Goal: Task Accomplishment & Management: Complete application form

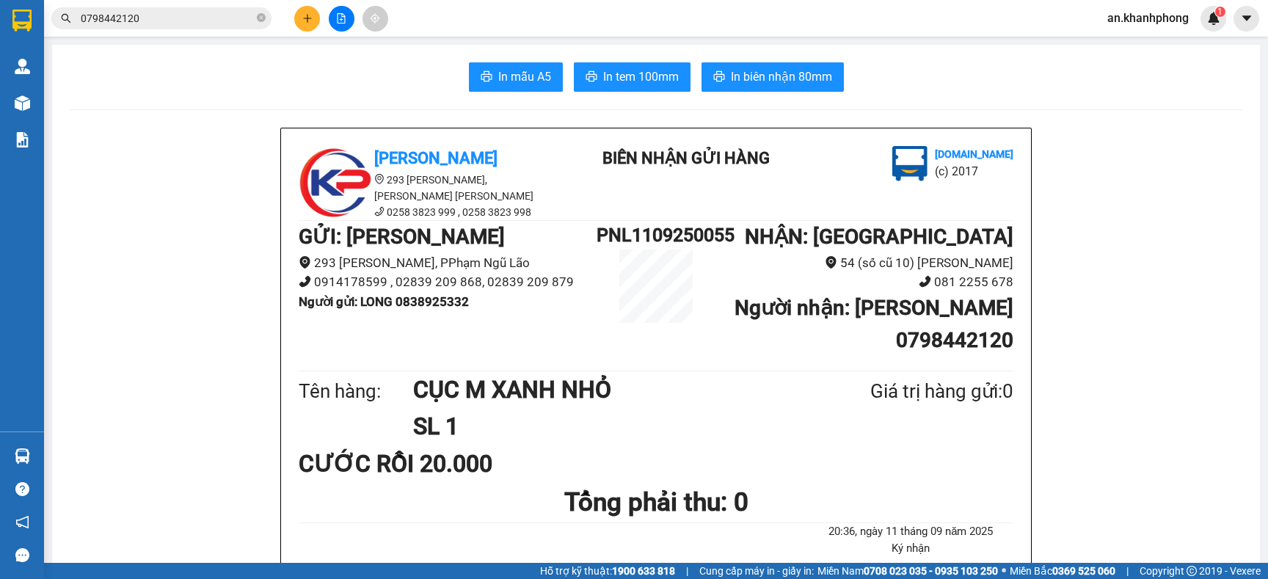
drag, startPoint x: 0, startPoint y: 0, endPoint x: 164, endPoint y: 18, distance: 165.3
click at [164, 18] on input "0798442120" at bounding box center [167, 18] width 173 height 16
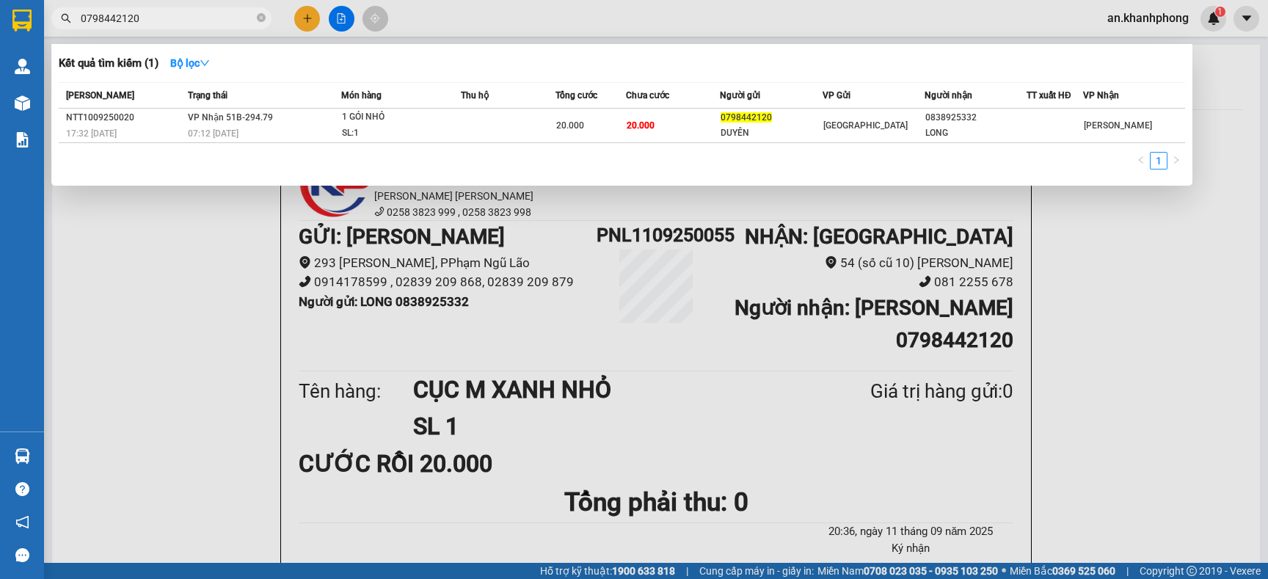
click at [165, 15] on input "0798442120" at bounding box center [167, 18] width 173 height 16
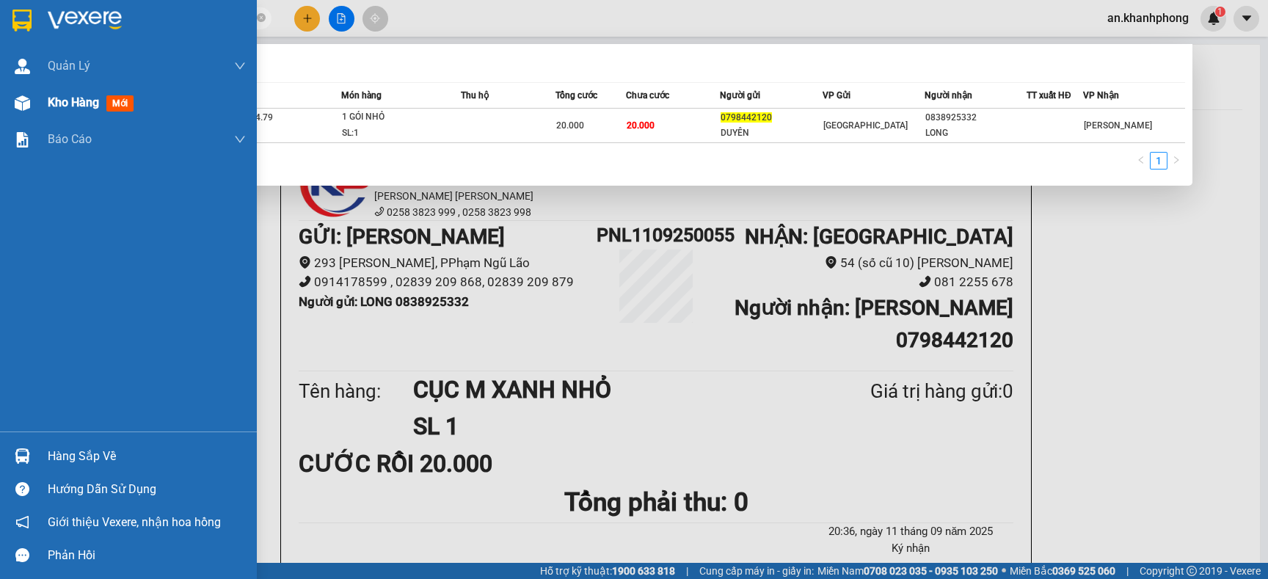
drag, startPoint x: 29, startPoint y: 103, endPoint x: 59, endPoint y: 94, distance: 31.3
click at [32, 103] on div at bounding box center [23, 103] width 26 height 26
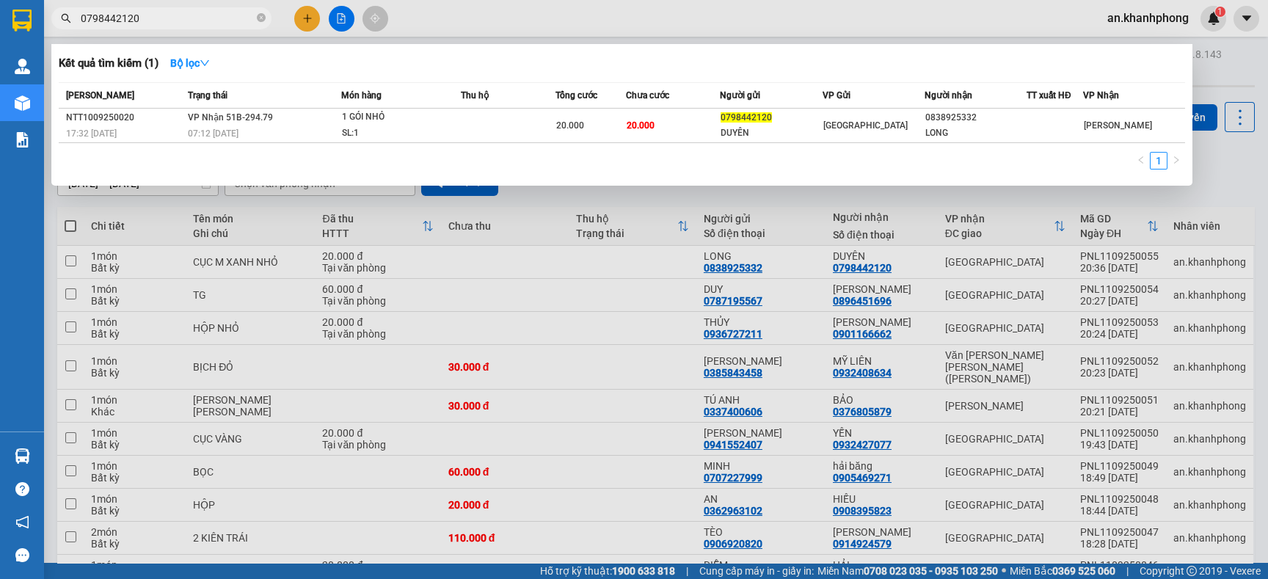
click at [1217, 184] on div at bounding box center [634, 289] width 1268 height 579
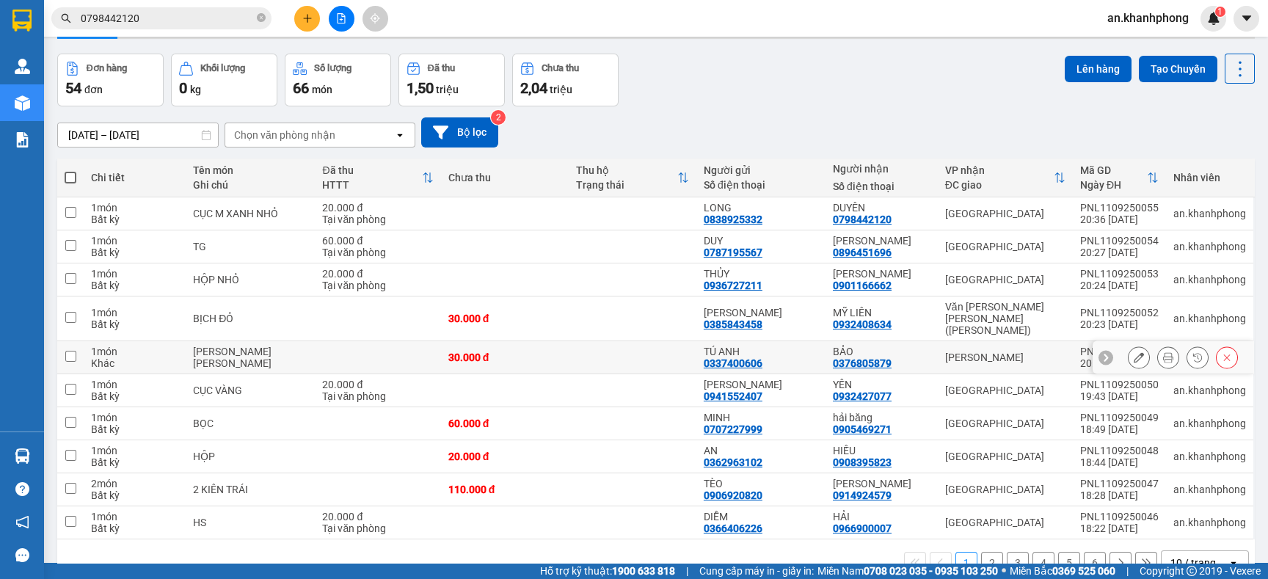
scroll to position [74, 0]
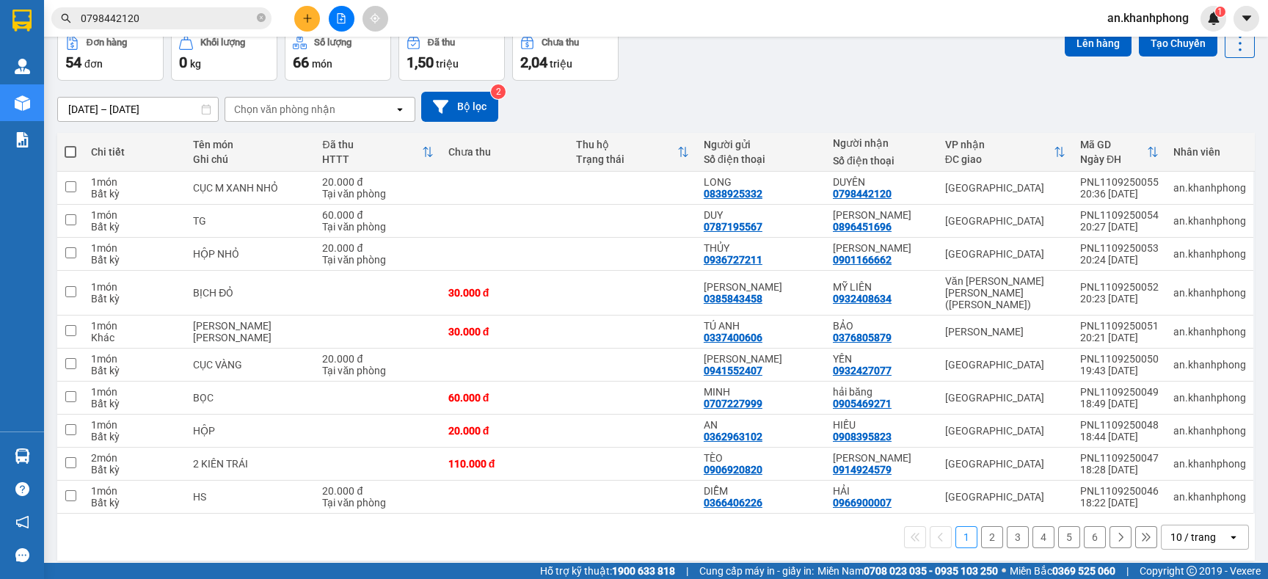
click at [1179, 534] on div "10 / trang" at bounding box center [1192, 537] width 45 height 15
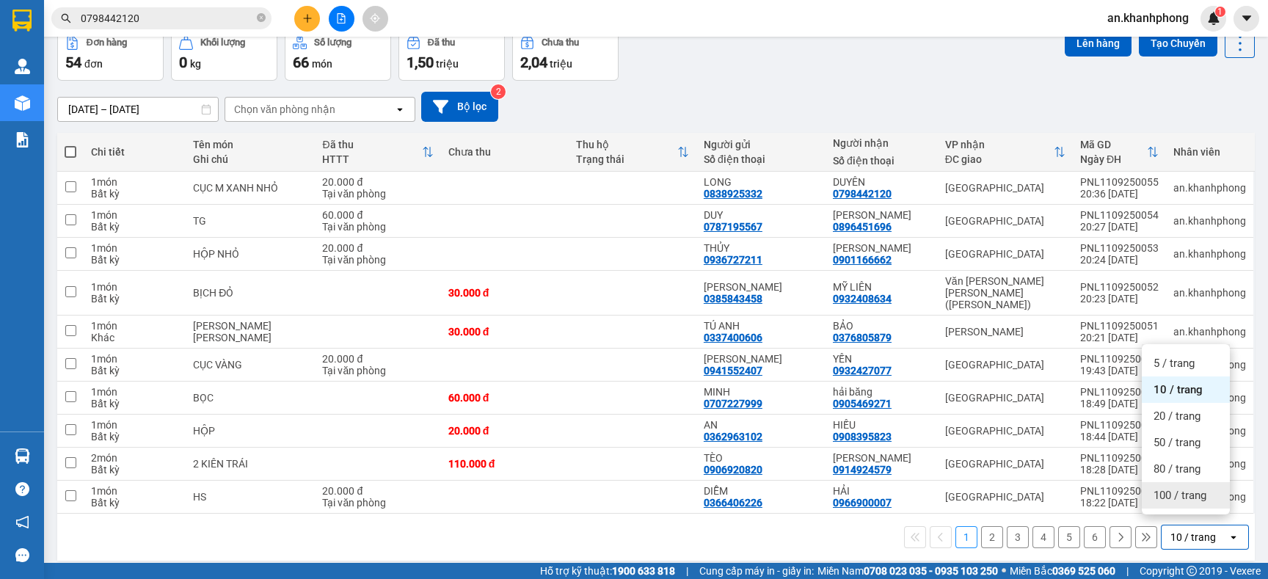
click at [1181, 488] on span "100 / trang" at bounding box center [1180, 495] width 53 height 15
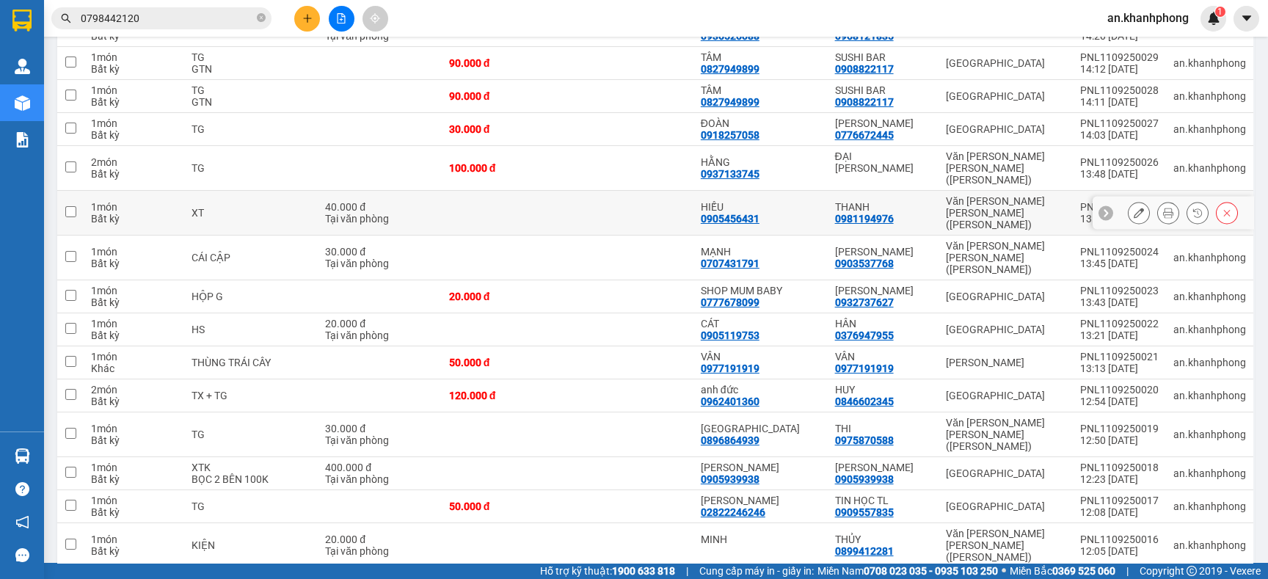
scroll to position [1175, 0]
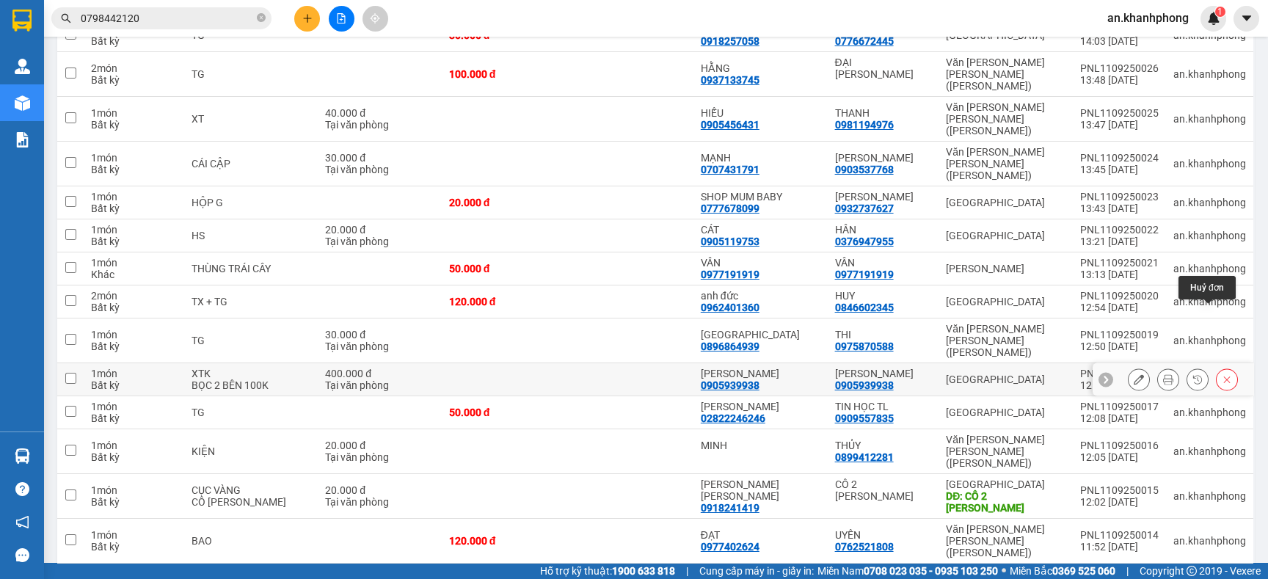
click at [1222, 374] on icon at bounding box center [1227, 379] width 10 height 10
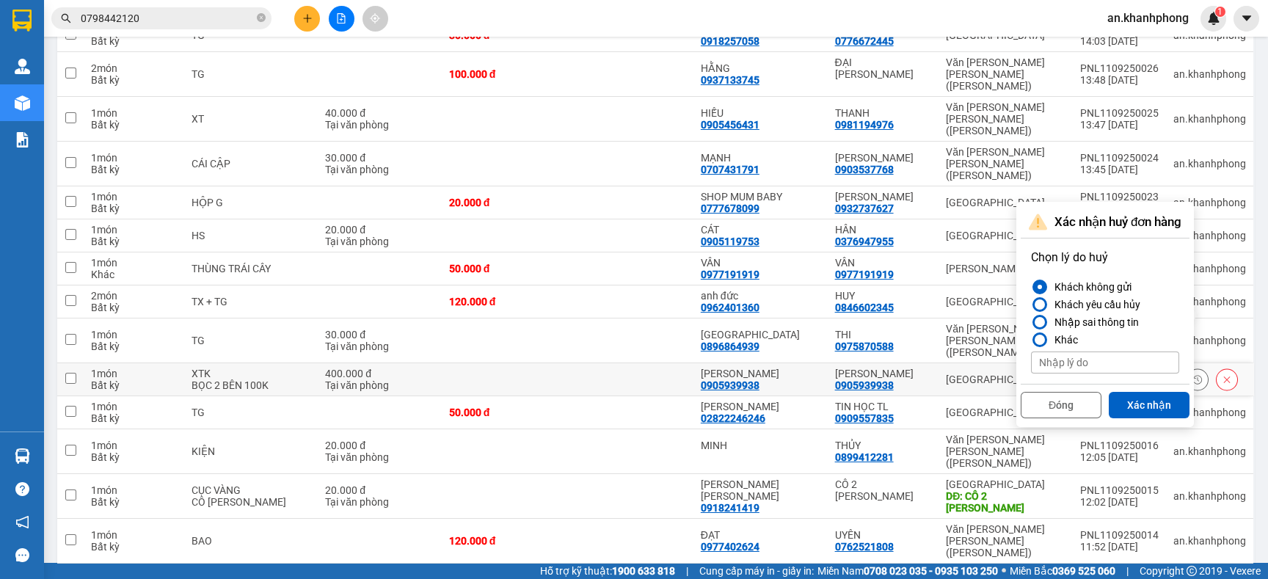
click at [587, 363] on td at bounding box center [630, 379] width 126 height 33
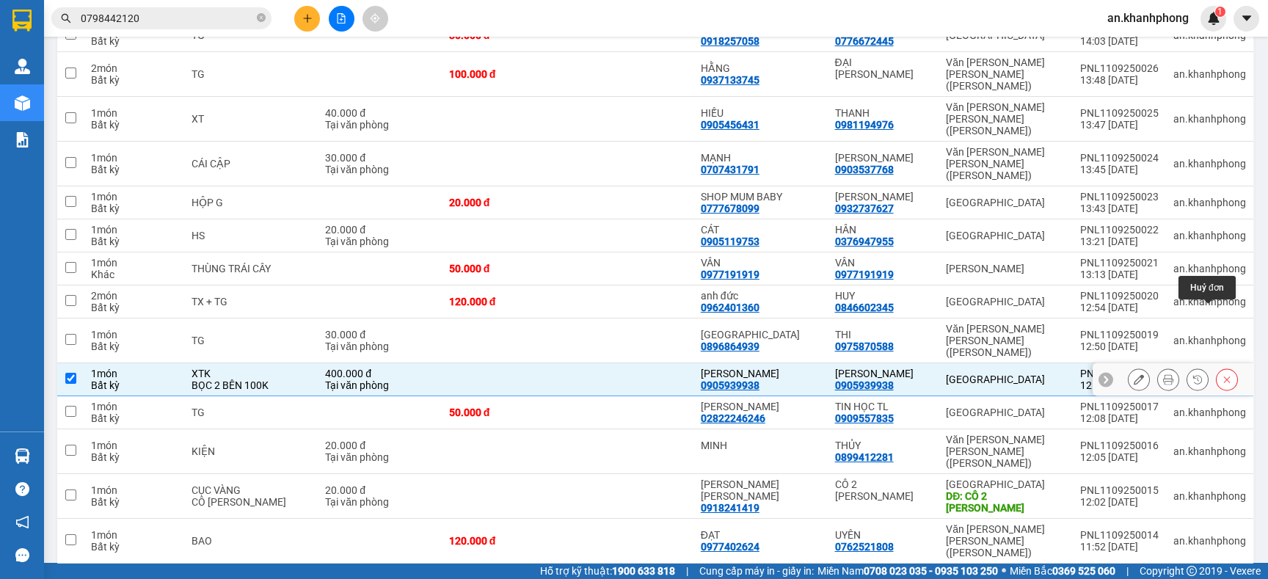
click at [1222, 374] on icon at bounding box center [1227, 379] width 10 height 10
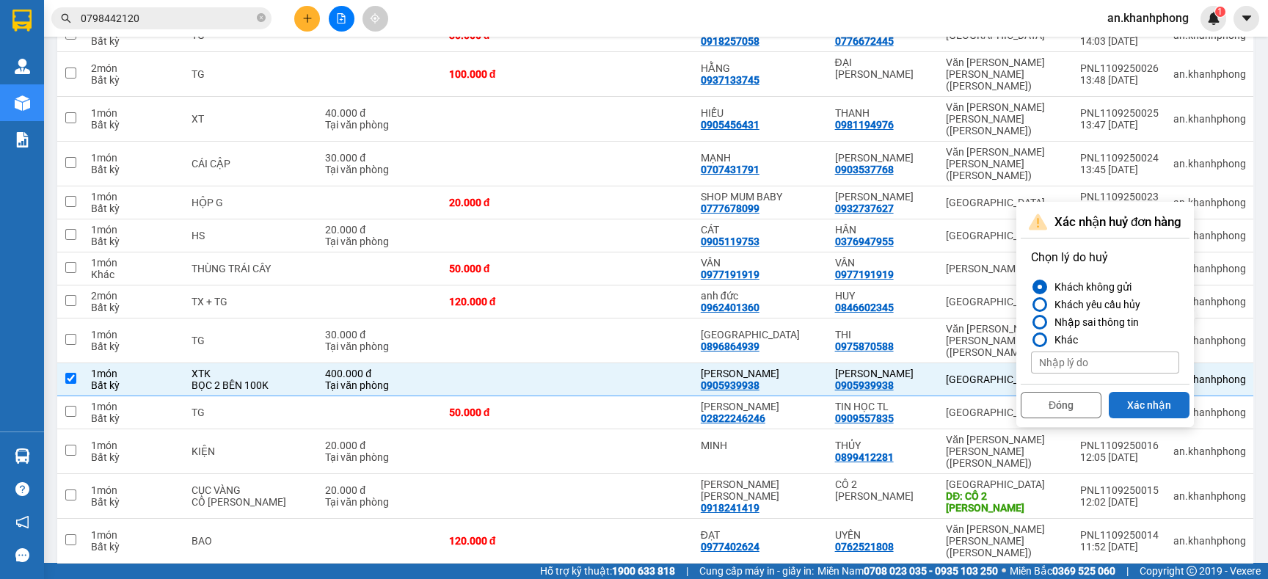
click at [1151, 405] on button "Xác nhận" at bounding box center [1149, 405] width 81 height 26
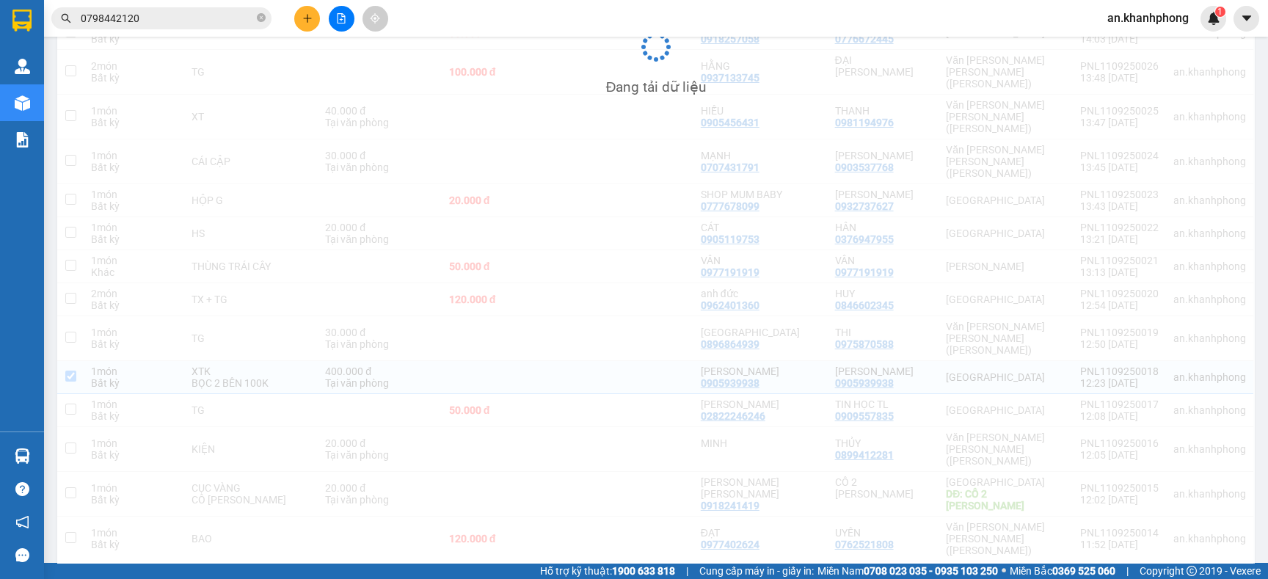
scroll to position [1173, 0]
checkbox input "false"
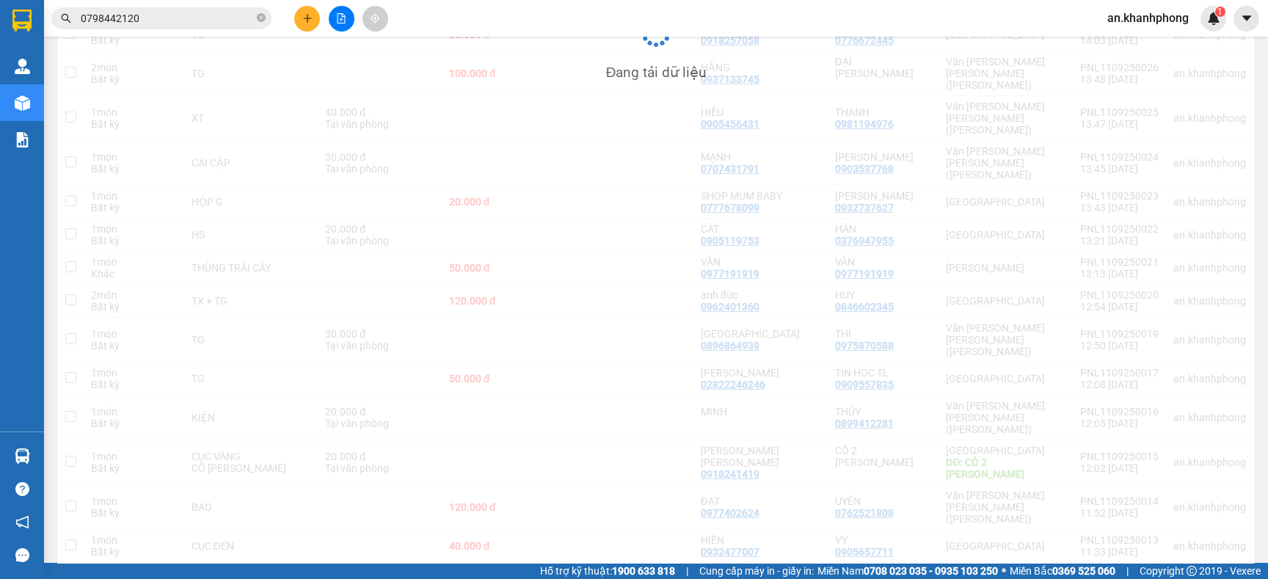
scroll to position [1175, 0]
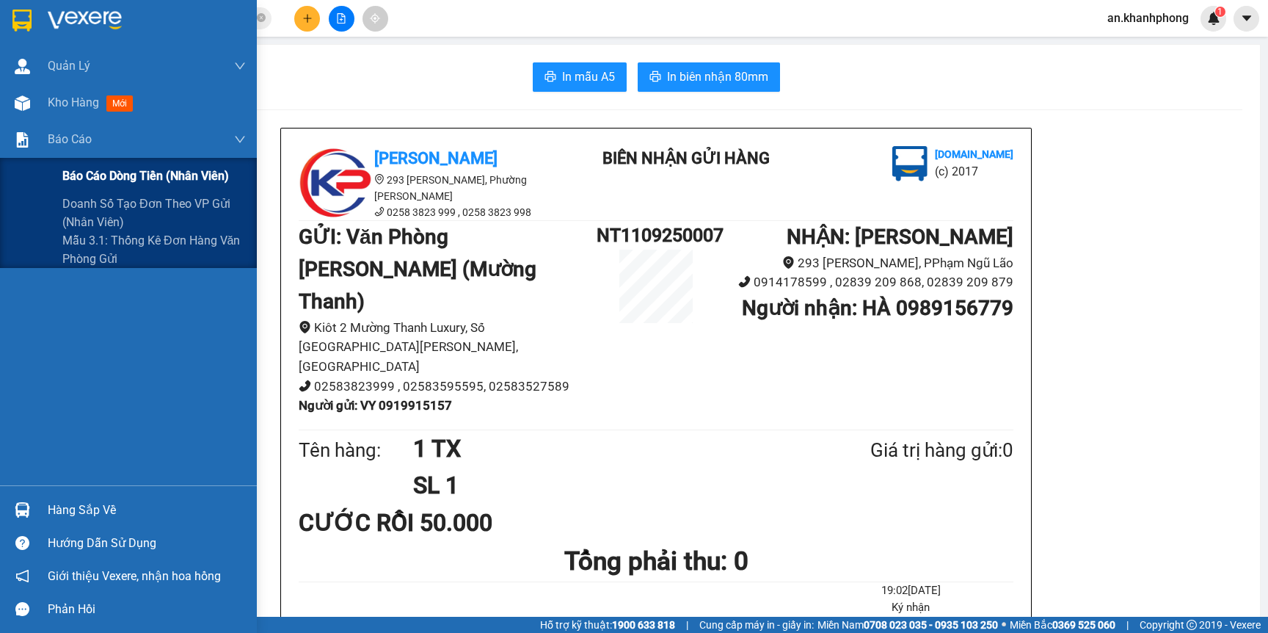
click at [103, 175] on span "Báo cáo dòng tiền (nhân viên)" at bounding box center [145, 176] width 167 height 18
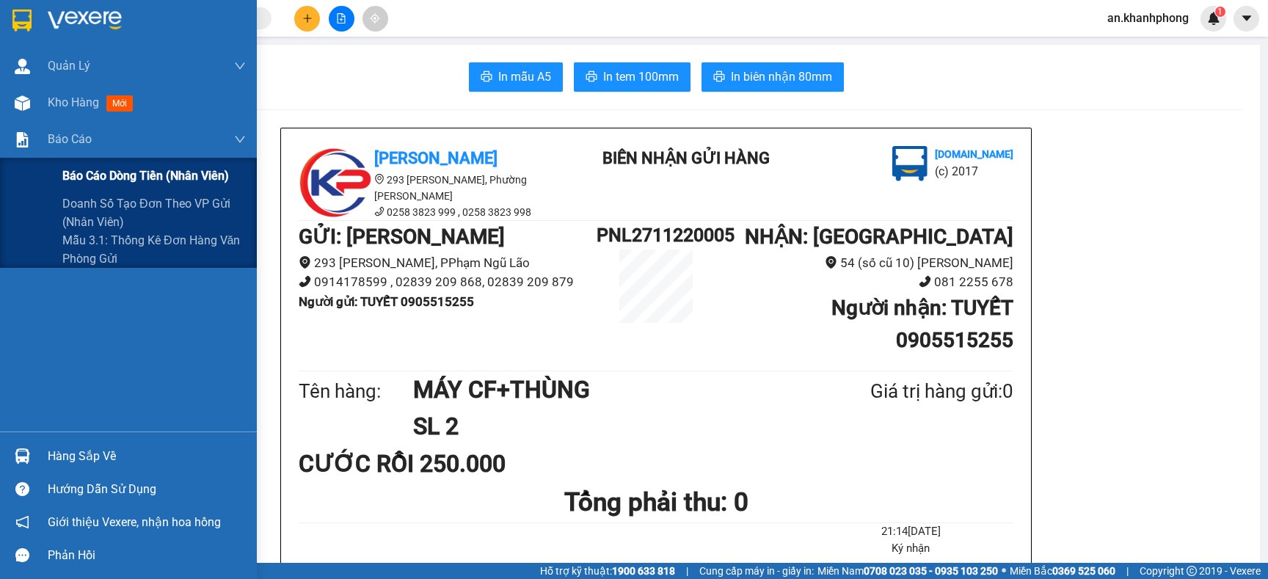
click at [118, 171] on span "Báo cáo dòng tiền (nhân viên)" at bounding box center [145, 176] width 167 height 18
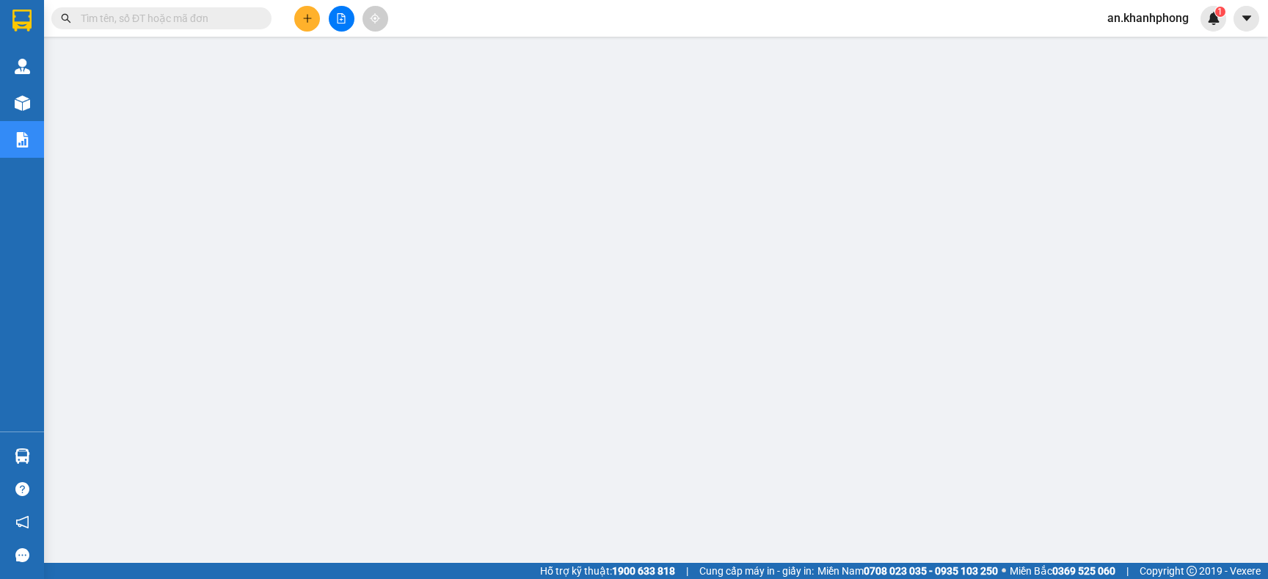
click at [306, 18] on icon "plus" at bounding box center [307, 18] width 10 height 10
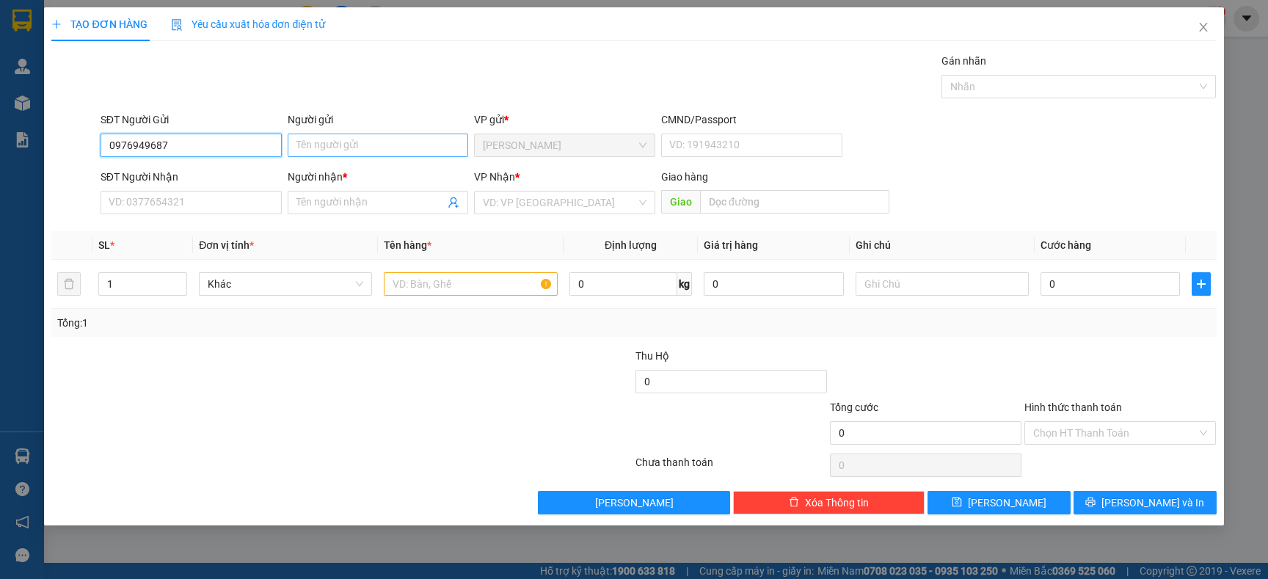
type input "0976949687"
click at [352, 151] on input "Người gửi" at bounding box center [378, 145] width 181 height 23
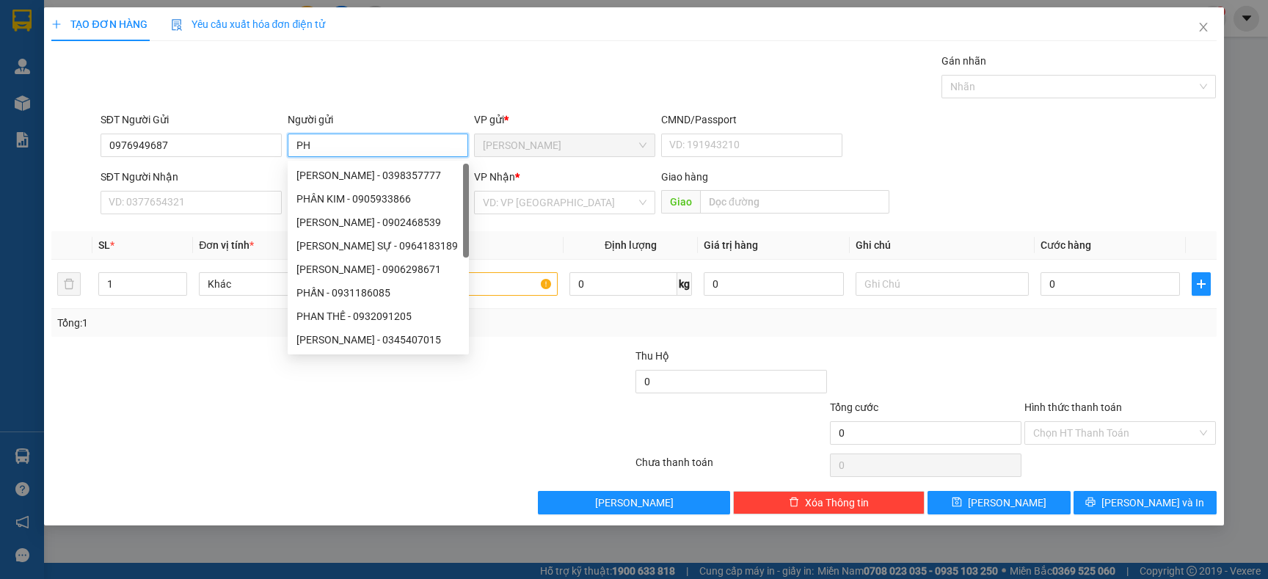
type input "P"
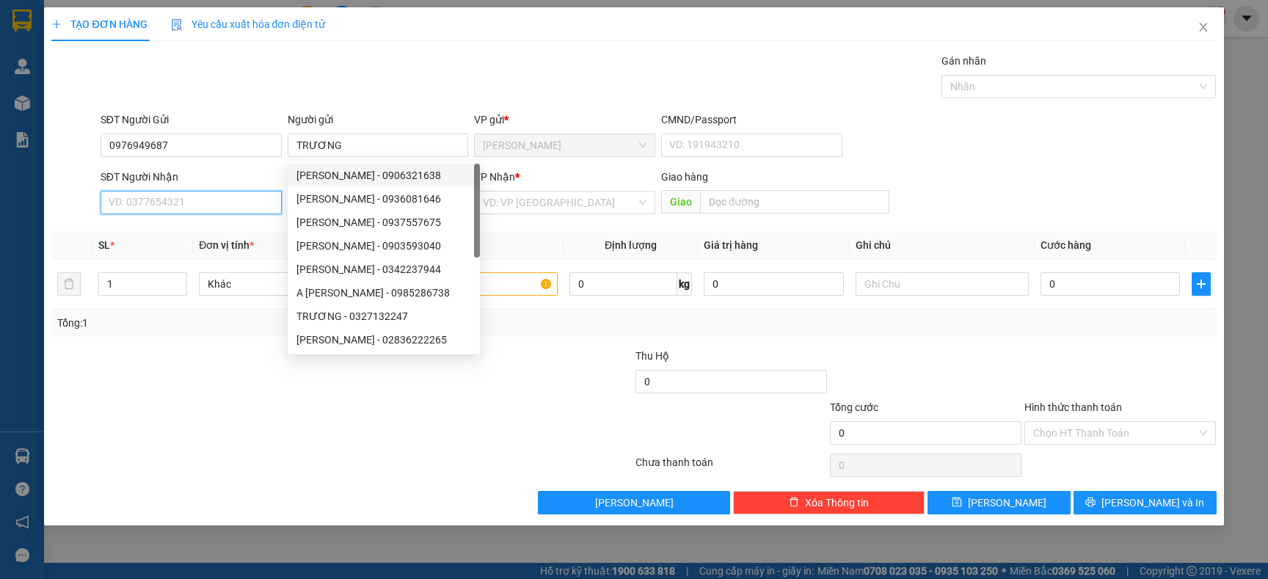
click at [197, 208] on input "SĐT Người Nhận" at bounding box center [191, 202] width 181 height 23
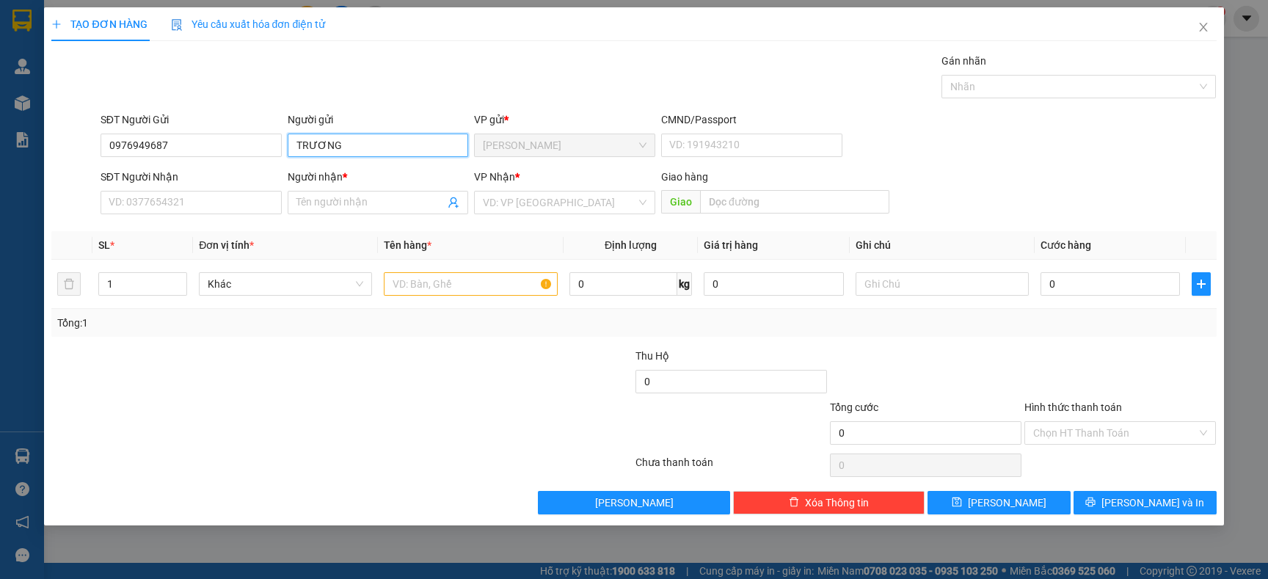
click at [363, 134] on input "TRƯƠNG" at bounding box center [378, 145] width 181 height 23
click at [364, 134] on input "TRƯƠNG" at bounding box center [378, 145] width 181 height 23
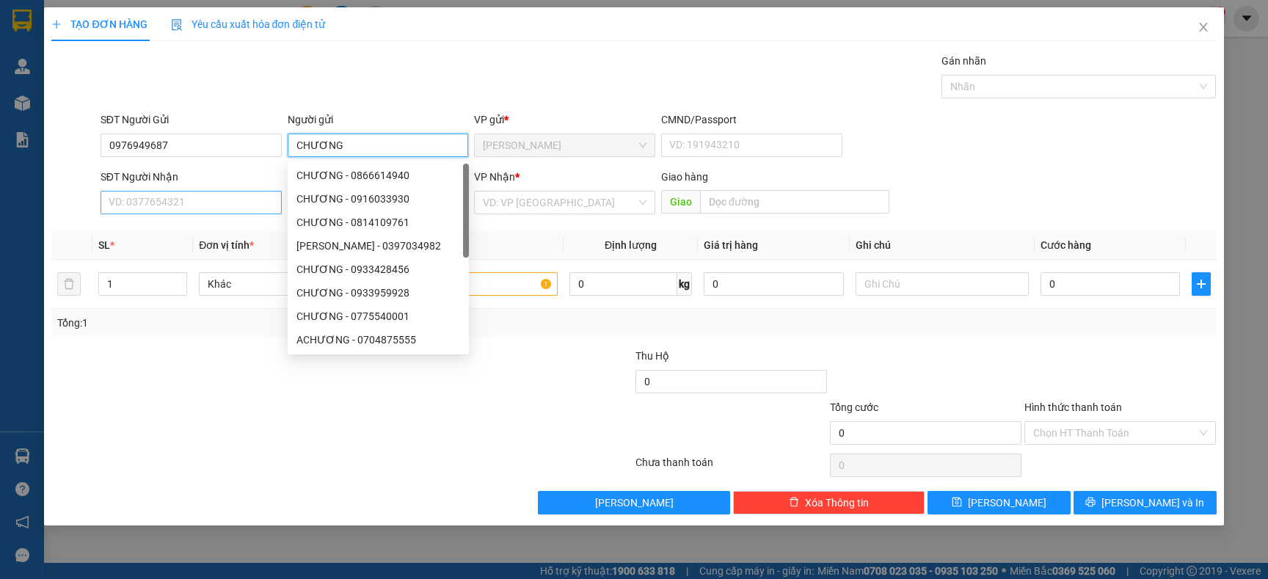
type input "CHƯƠNG"
click at [183, 200] on input "SĐT Người Nhận" at bounding box center [191, 202] width 181 height 23
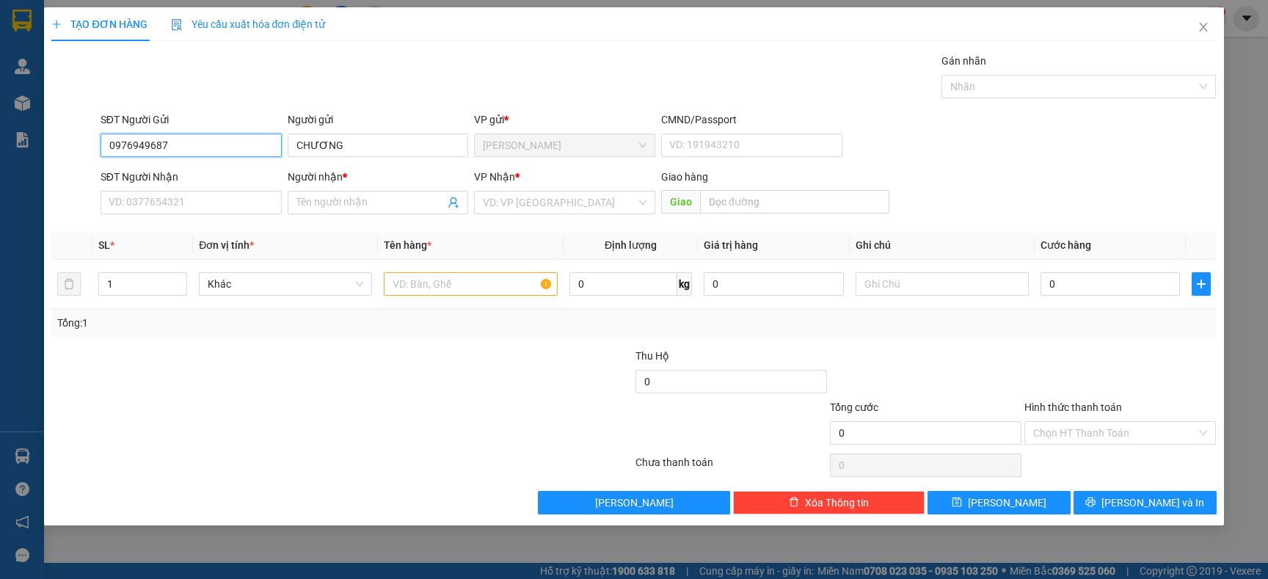
drag, startPoint x: 187, startPoint y: 141, endPoint x: 58, endPoint y: 130, distance: 129.6
click at [58, 130] on div "SĐT Người Gửi 0976949687 0976949687 Người gửi CHƯƠNG VP gửi * Phạm Ngũ Lão CMND…" at bounding box center [634, 137] width 1168 height 51
click at [179, 209] on input "SĐT Người Nhận" at bounding box center [191, 202] width 181 height 23
paste input "0976949687"
type input "0976949687"
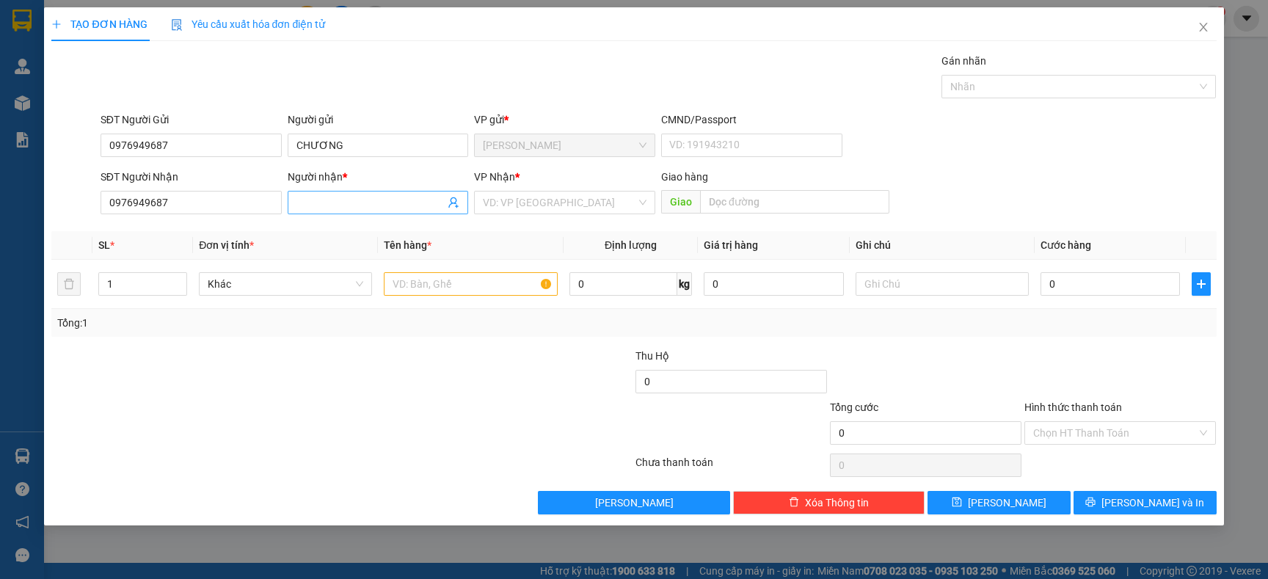
click at [387, 208] on input "Người nhận *" at bounding box center [370, 202] width 149 height 16
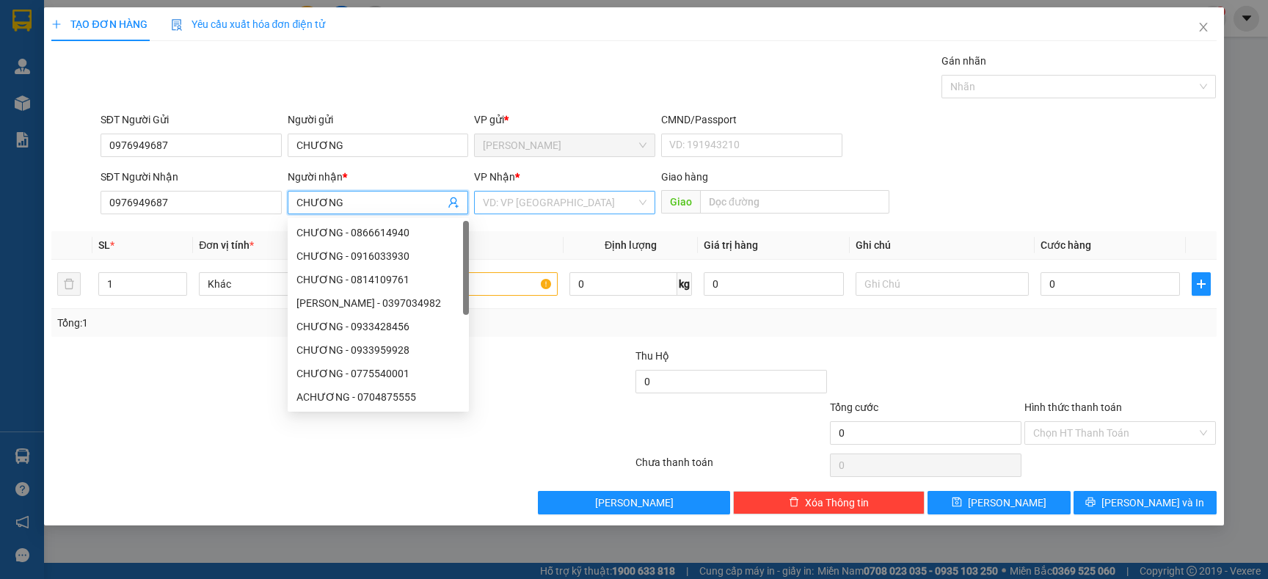
type input "CHƯƠNG"
click at [570, 203] on input "search" at bounding box center [559, 203] width 153 height 22
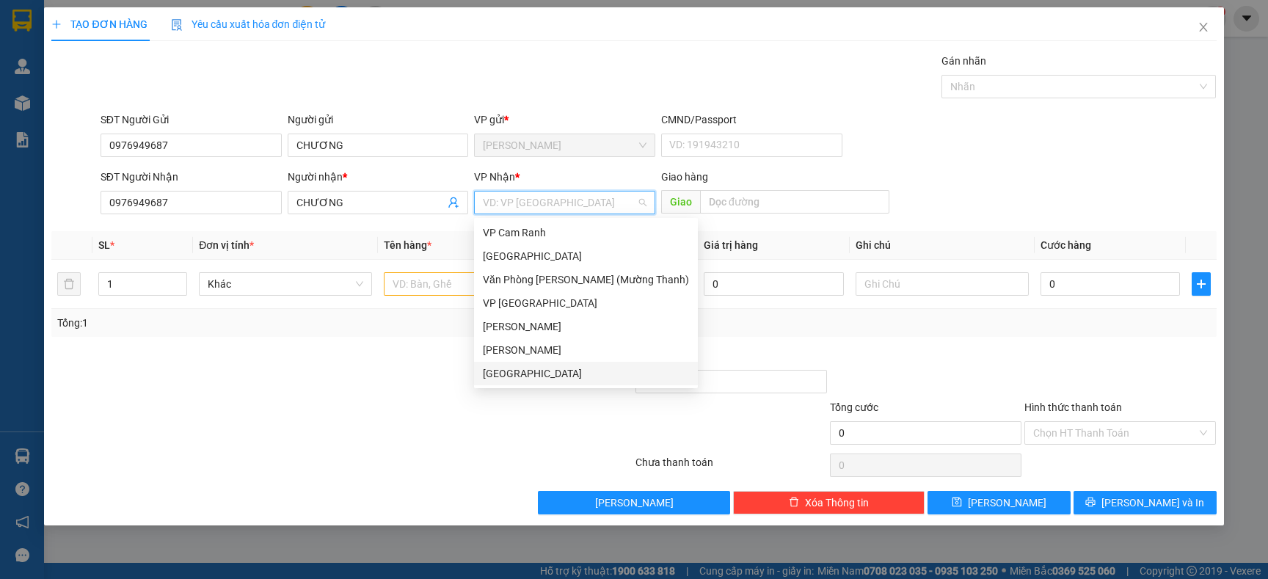
click at [523, 378] on div "[GEOGRAPHIC_DATA]" at bounding box center [586, 373] width 206 height 16
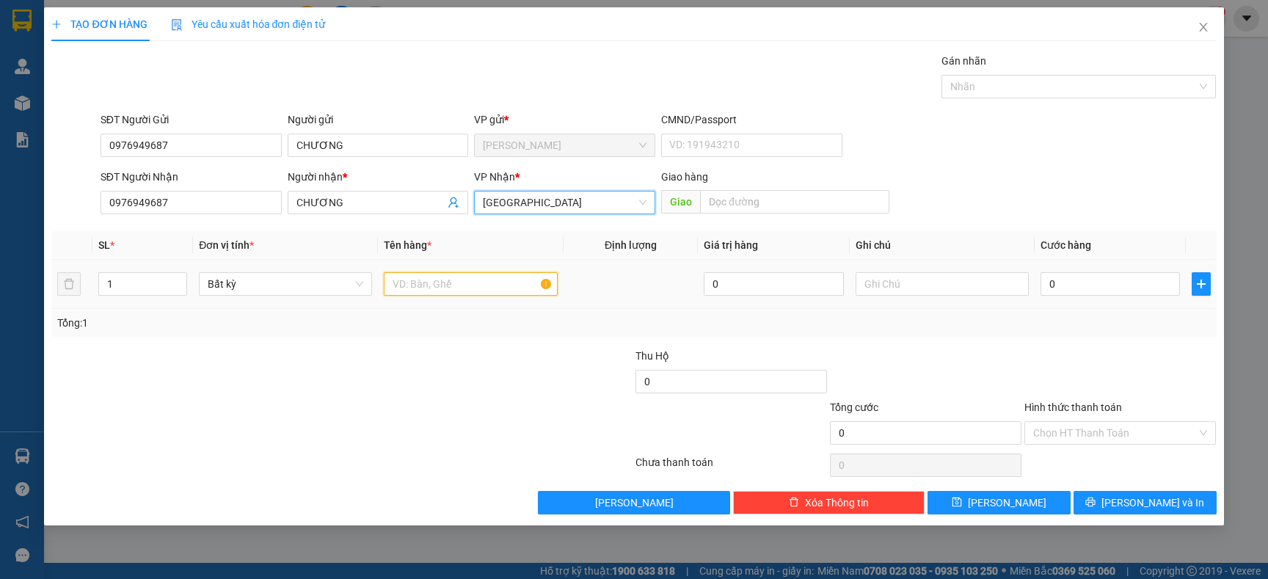
click at [443, 279] on input "text" at bounding box center [470, 283] width 173 height 23
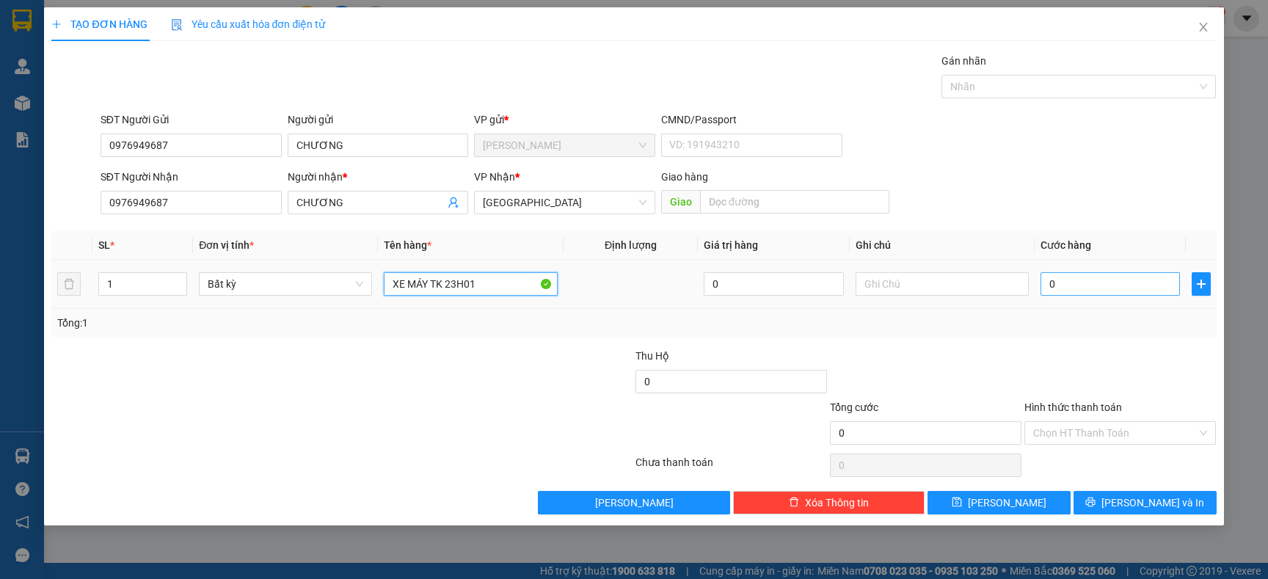
type input "XE MÁY TK 23H01"
click at [1097, 291] on input "0" at bounding box center [1110, 283] width 139 height 23
type input "4"
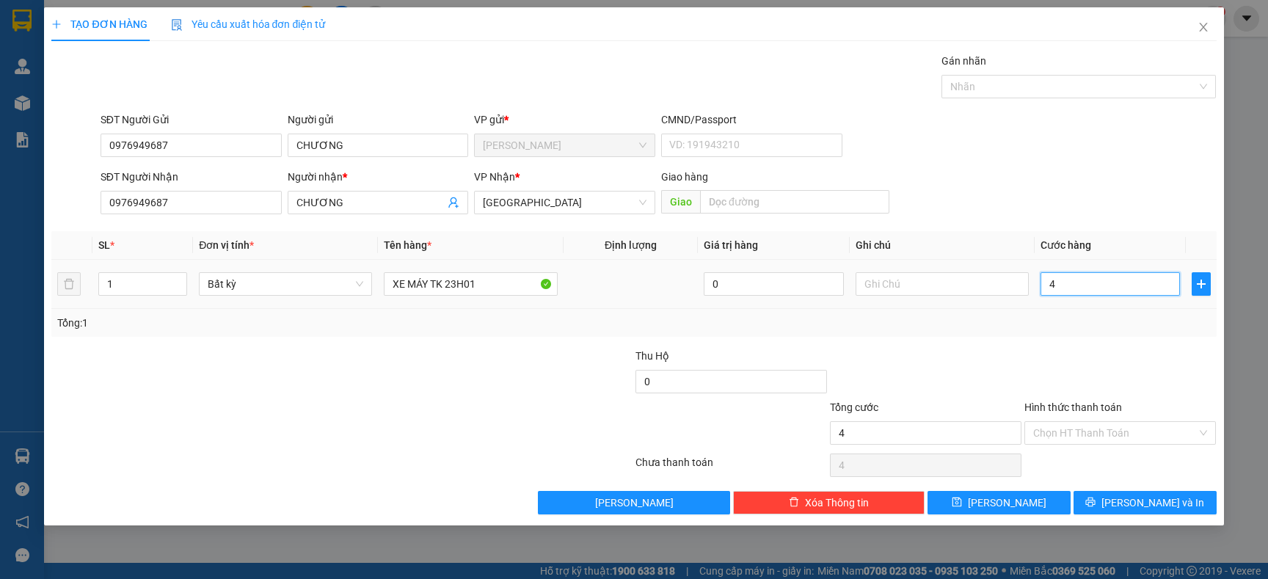
type input "40"
type input "400"
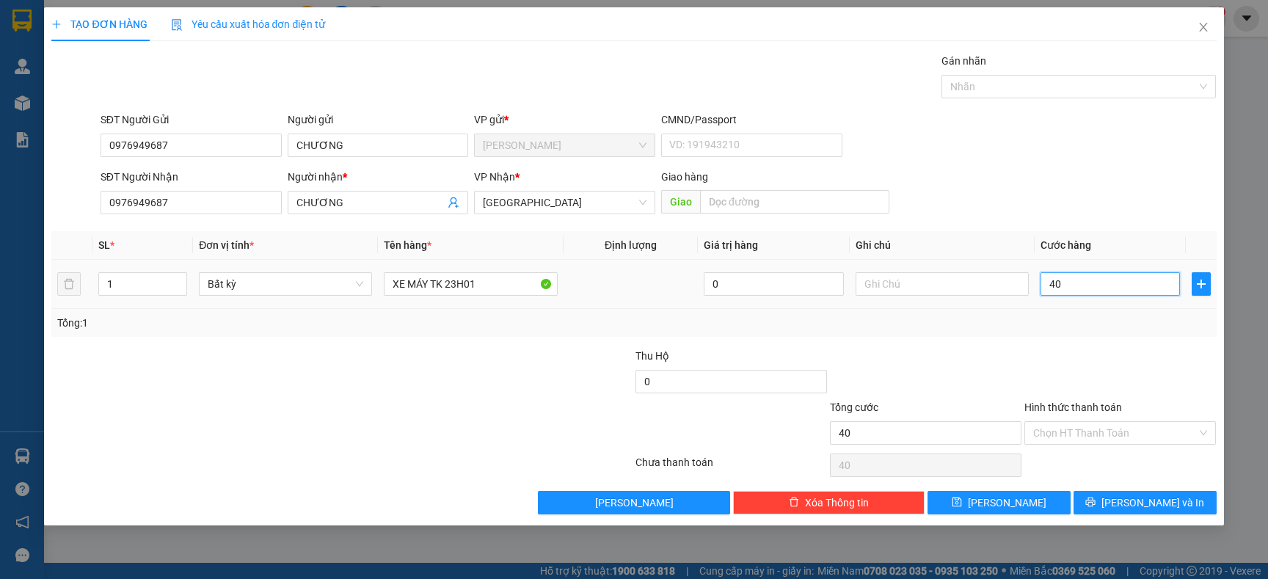
type input "400"
type input "400.000"
click at [1126, 440] on input "Hình thức thanh toán" at bounding box center [1115, 433] width 164 height 22
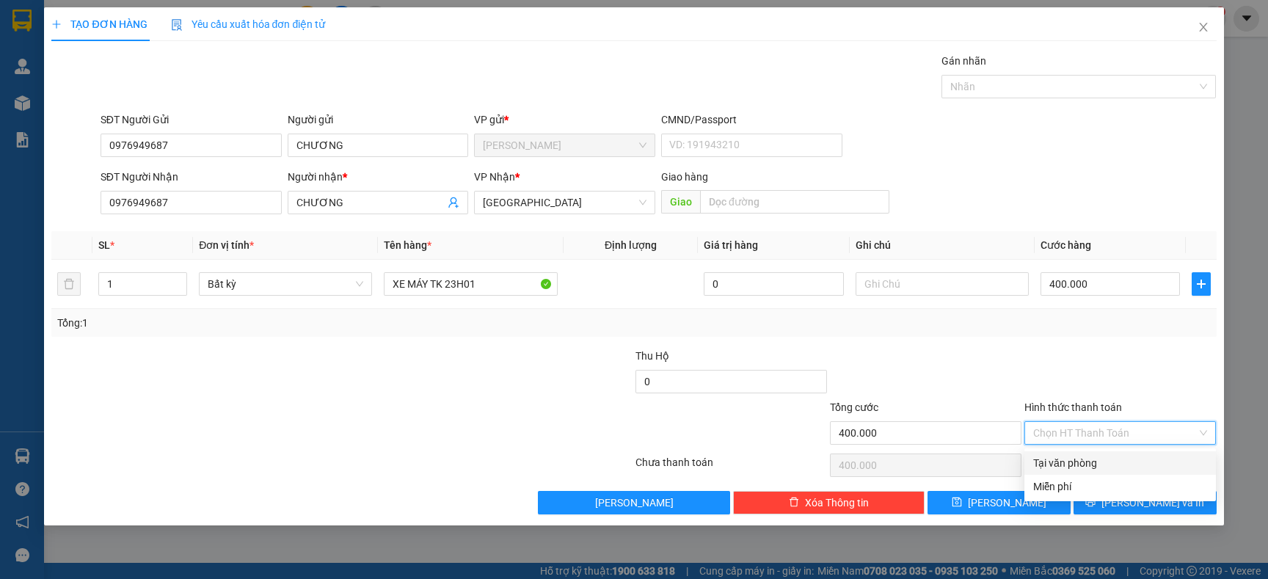
click at [1079, 458] on div "Tại văn phòng" at bounding box center [1120, 463] width 174 height 16
type input "0"
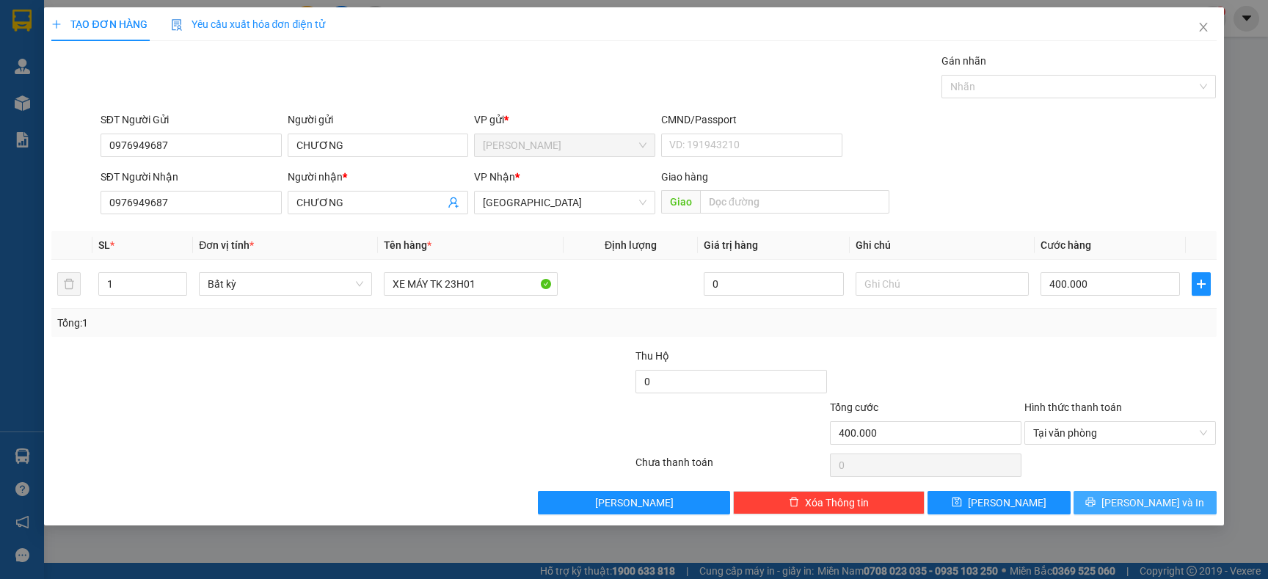
click at [1157, 509] on span "Lưu và In" at bounding box center [1152, 503] width 103 height 16
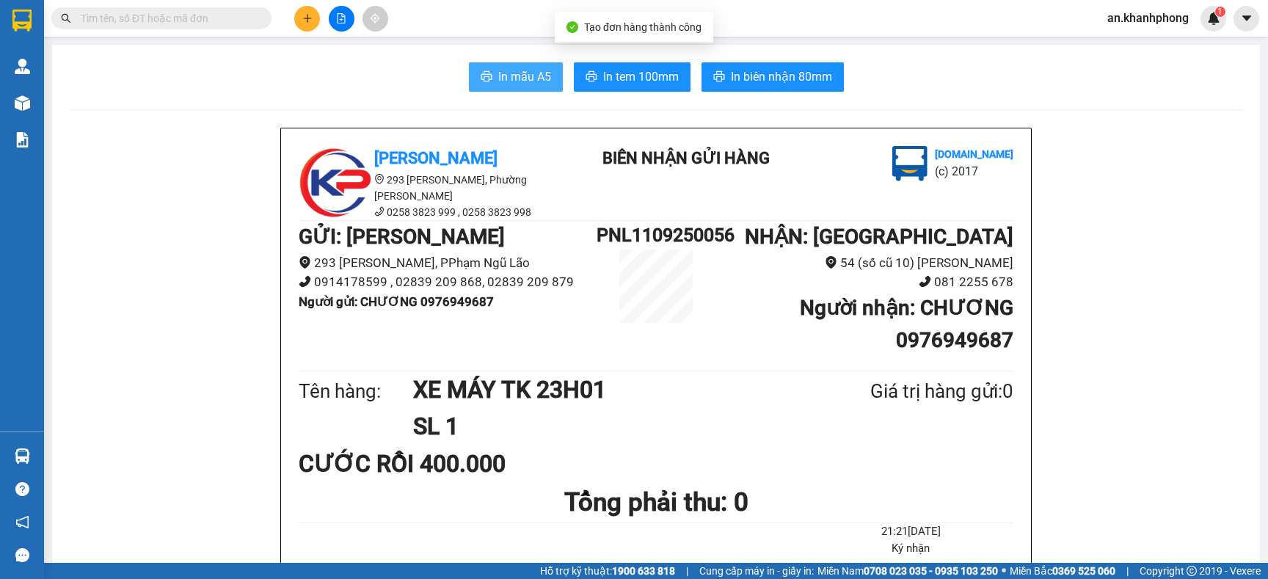
click at [498, 74] on span "In mẫu A5" at bounding box center [524, 77] width 53 height 18
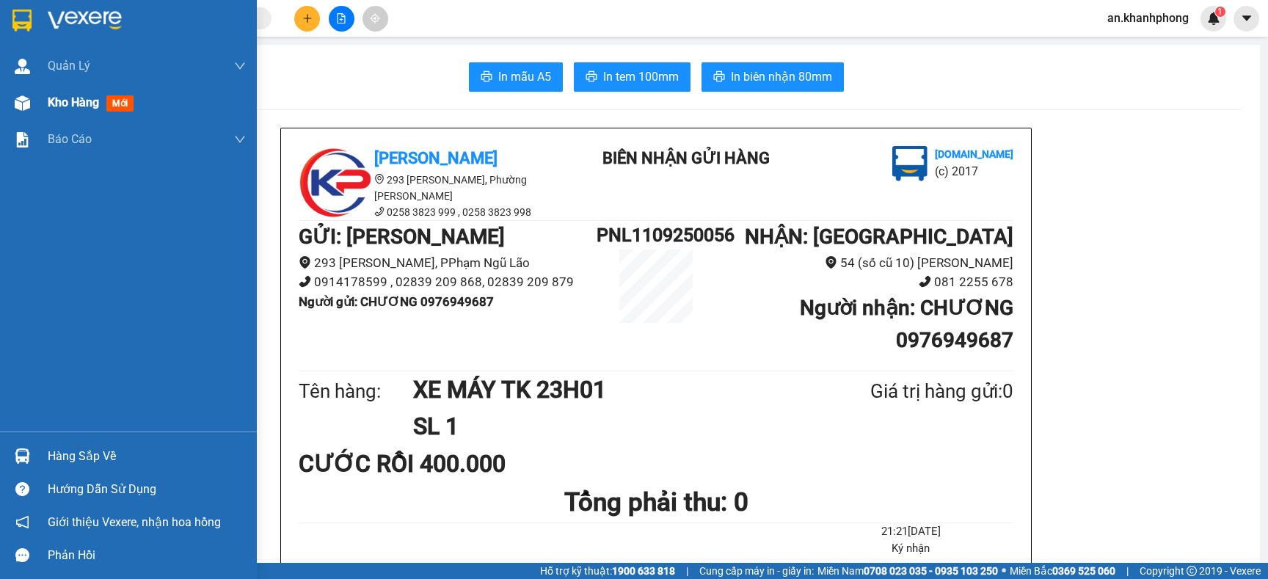
click at [64, 95] on span "Kho hàng" at bounding box center [73, 102] width 51 height 14
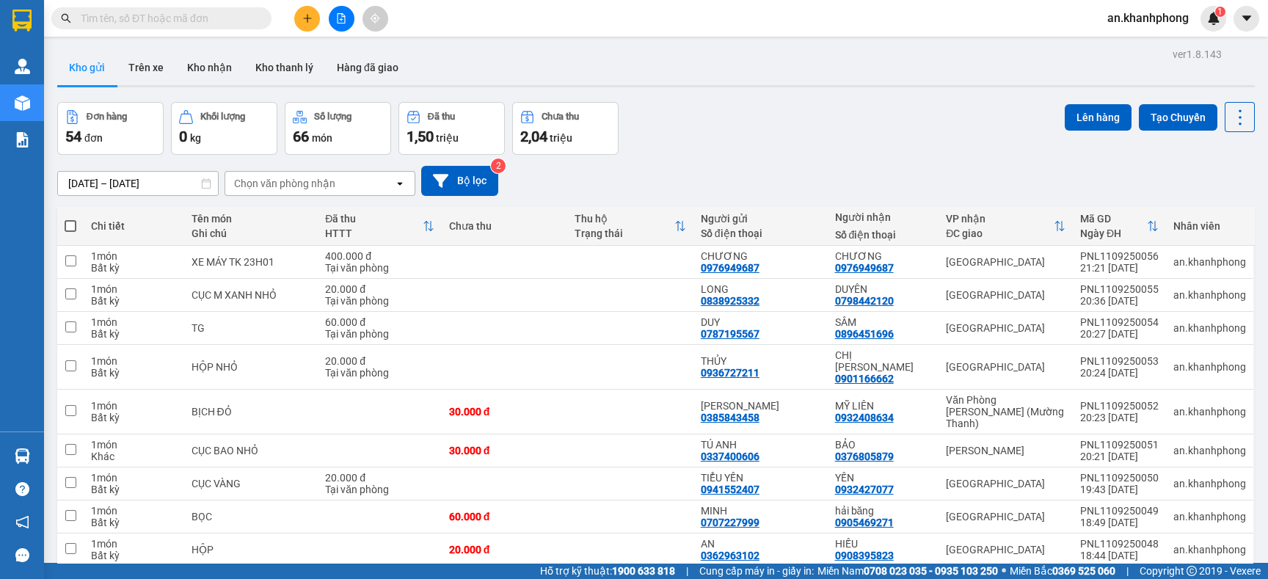
click at [151, 23] on input "text" at bounding box center [167, 18] width 173 height 16
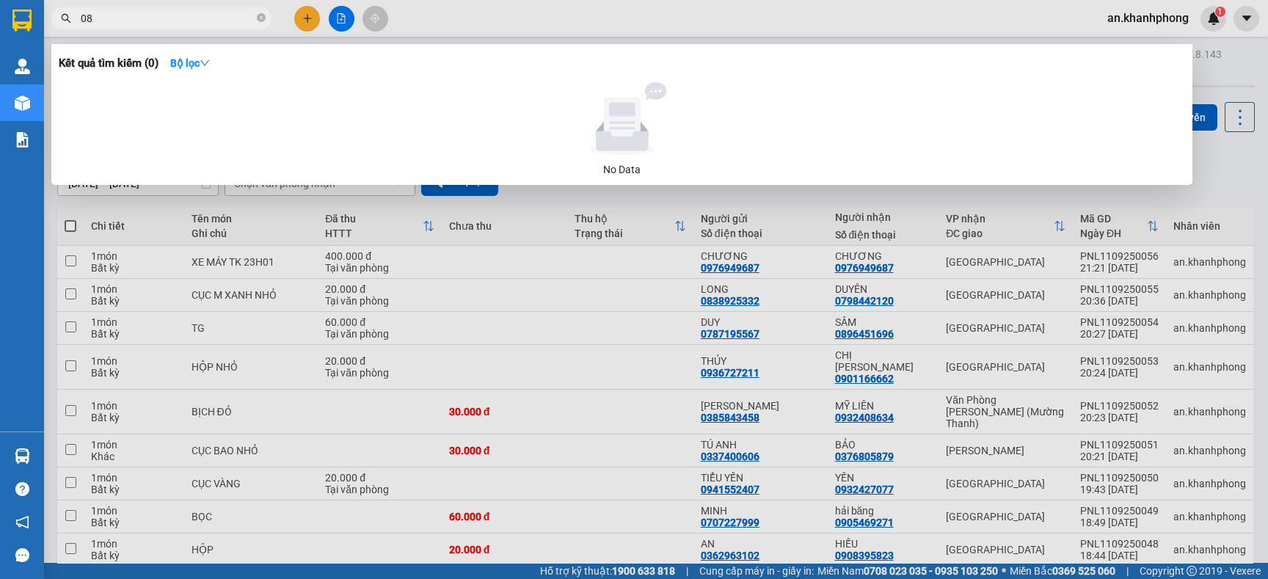
type input "0"
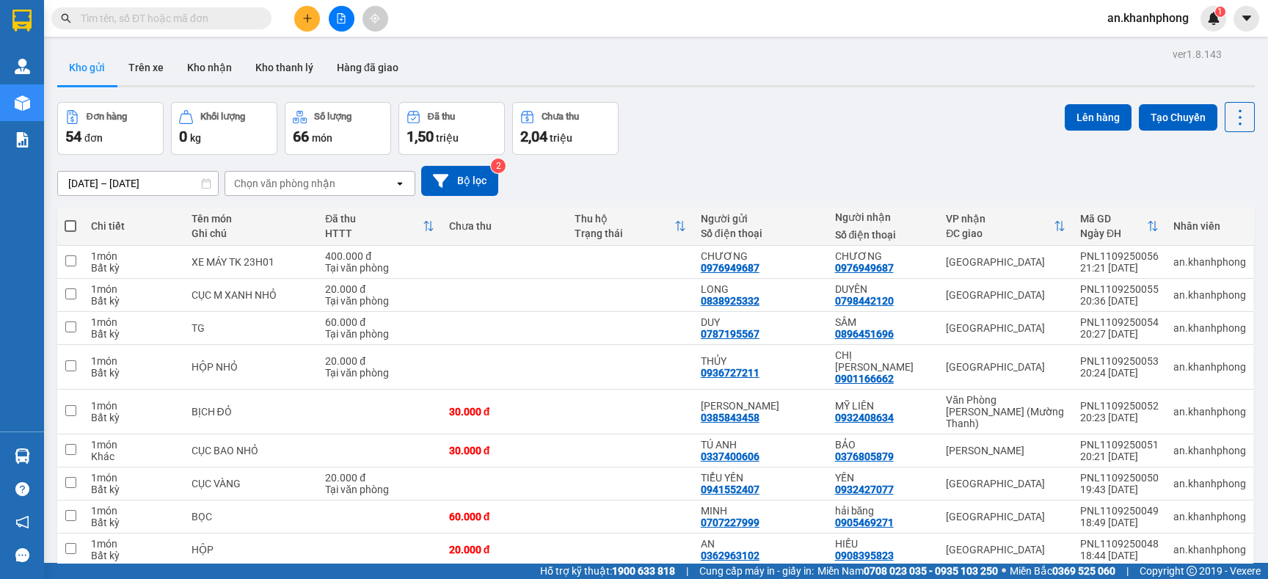
click at [197, 11] on input "text" at bounding box center [167, 18] width 173 height 16
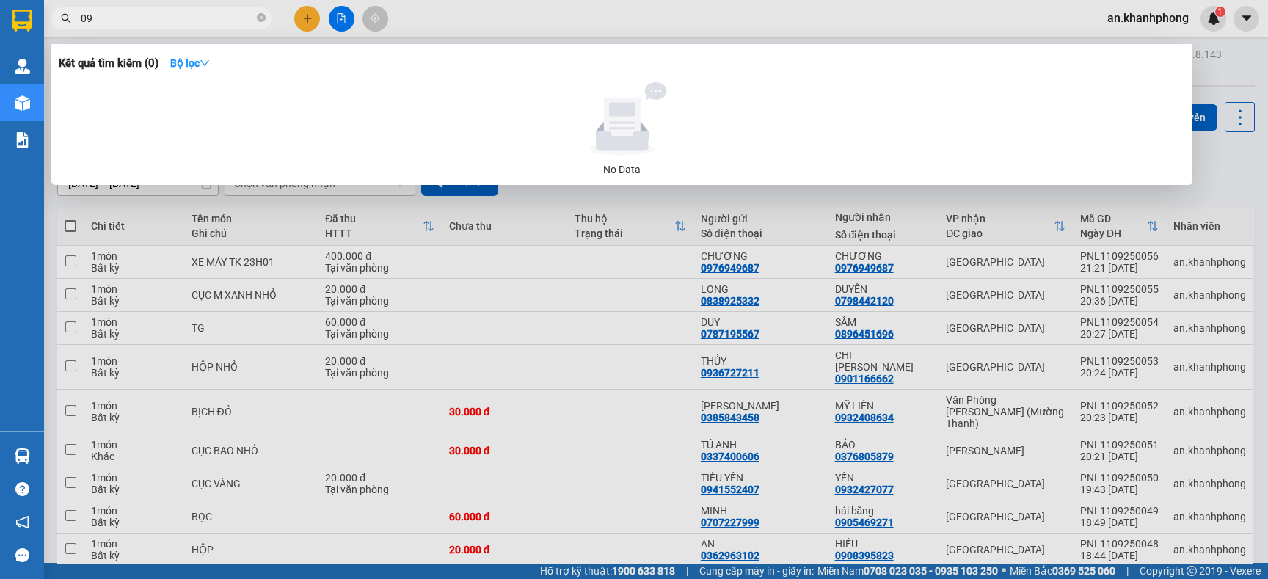
type input "0"
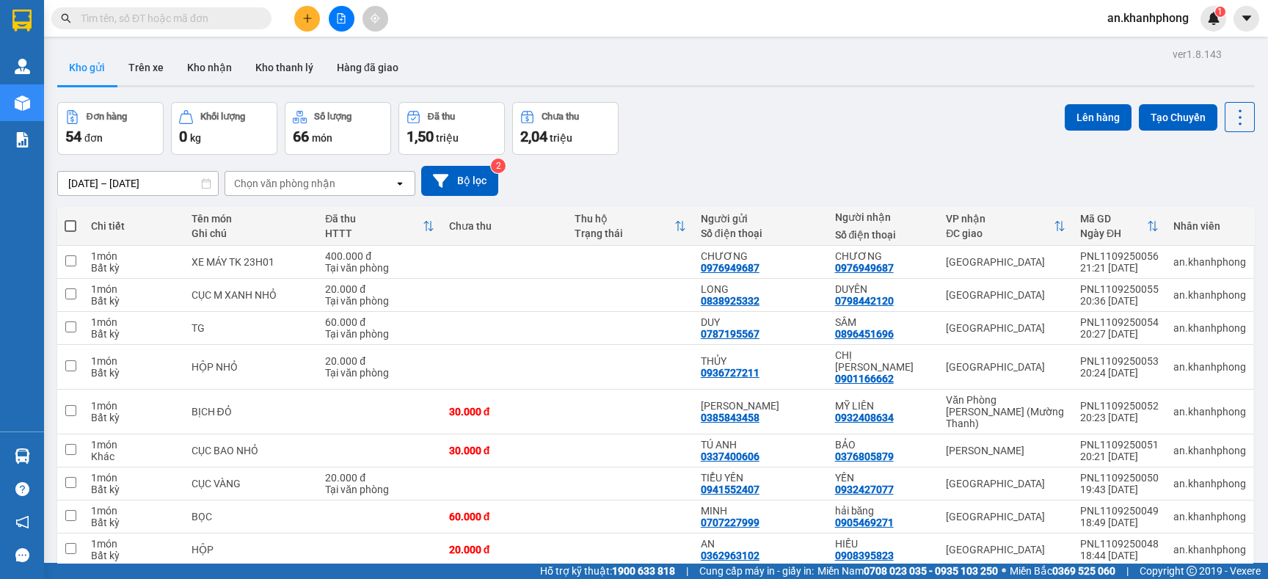
scroll to position [110, 0]
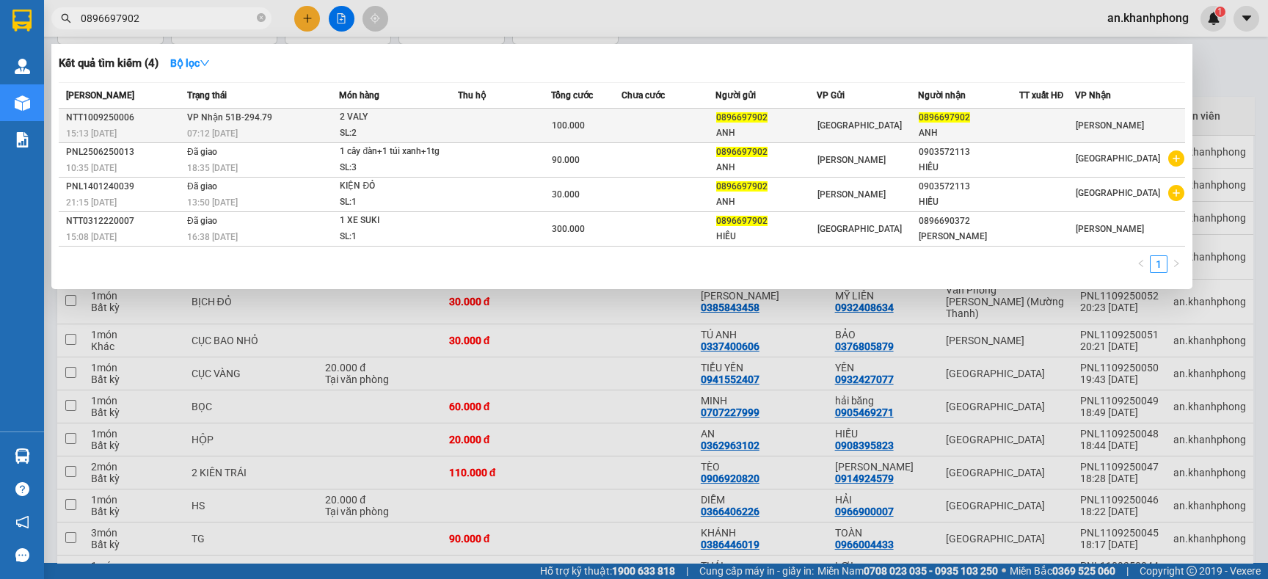
type input "0896697902"
click at [506, 129] on td at bounding box center [504, 126] width 93 height 34
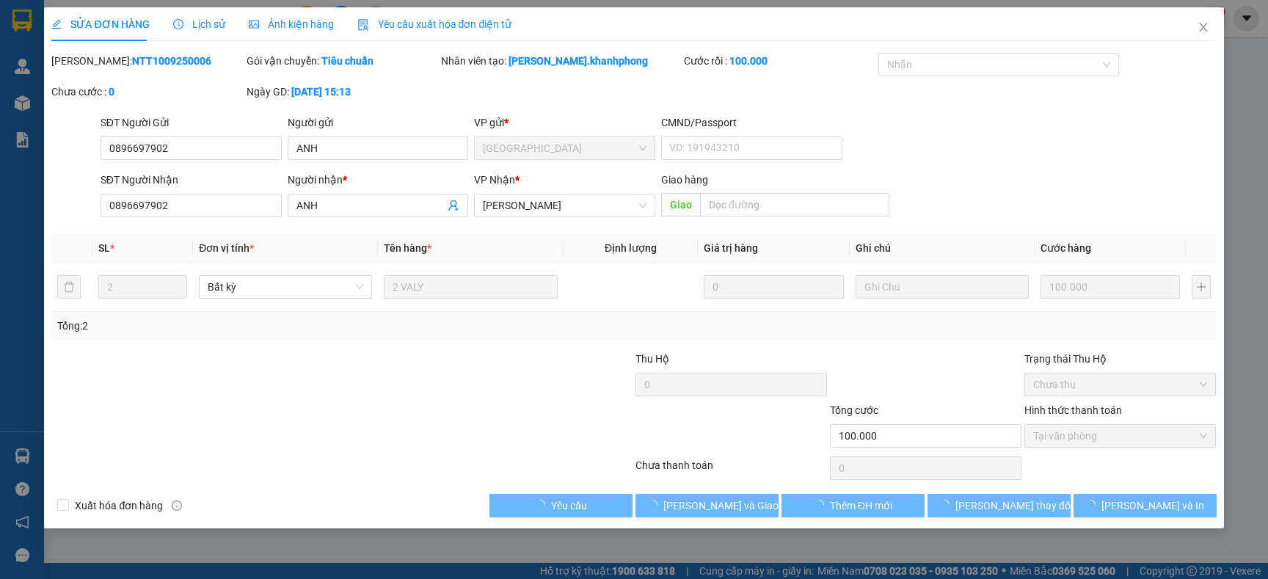
type input "0896697902"
type input "ANH"
type input "0896697902"
type input "ANH"
type input "100.000"
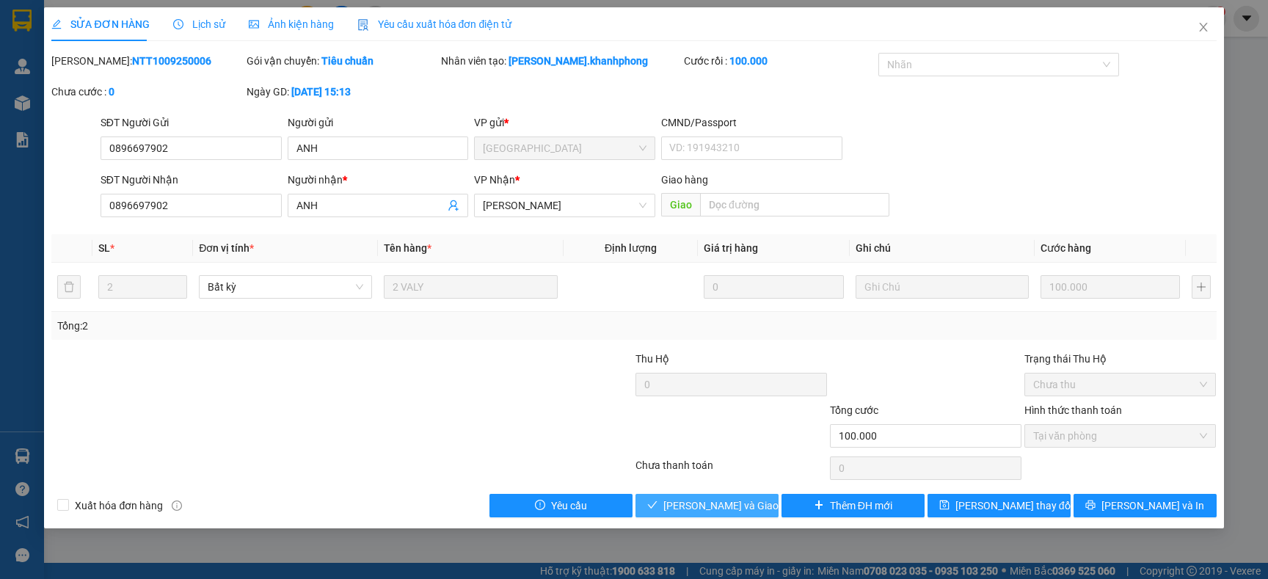
click at [710, 511] on span "Lưu và Giao hàng" at bounding box center [733, 506] width 141 height 16
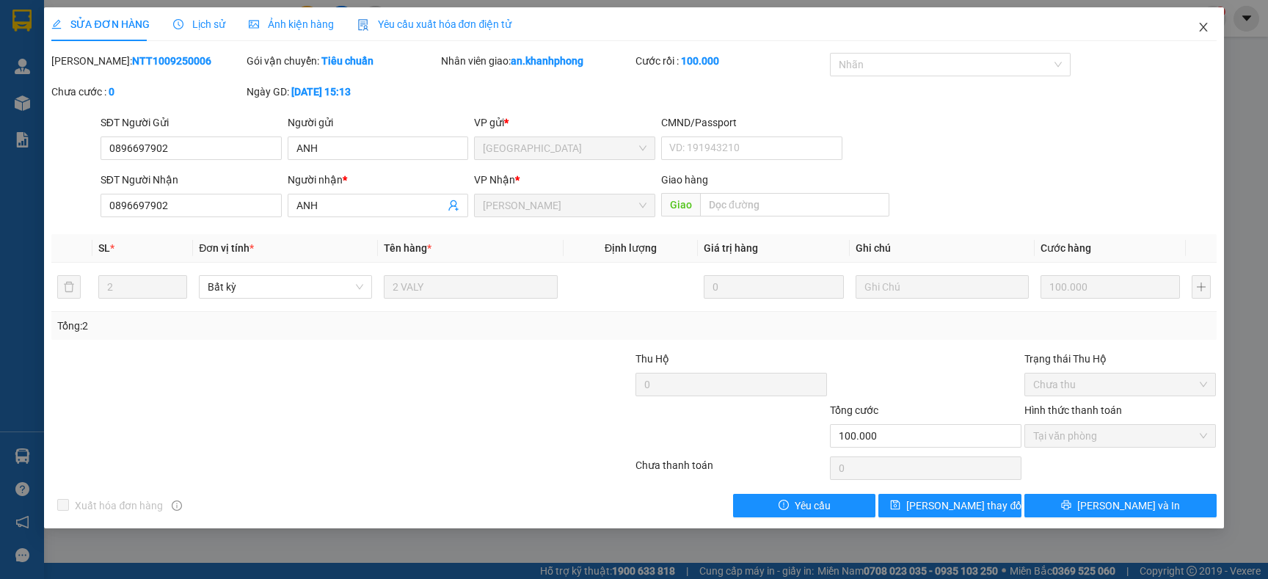
click at [1198, 26] on icon "close" at bounding box center [1204, 27] width 12 height 12
click at [1200, 29] on div "an.khanhphong 1" at bounding box center [1161, 19] width 131 height 26
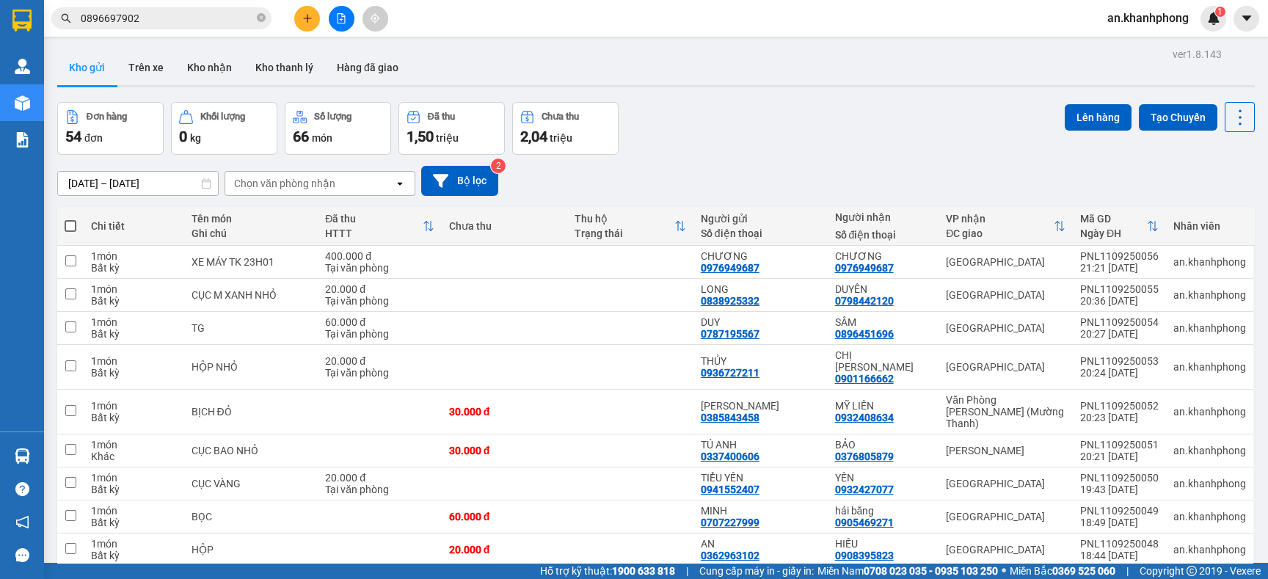
click at [307, 20] on icon "plus" at bounding box center [307, 18] width 1 height 8
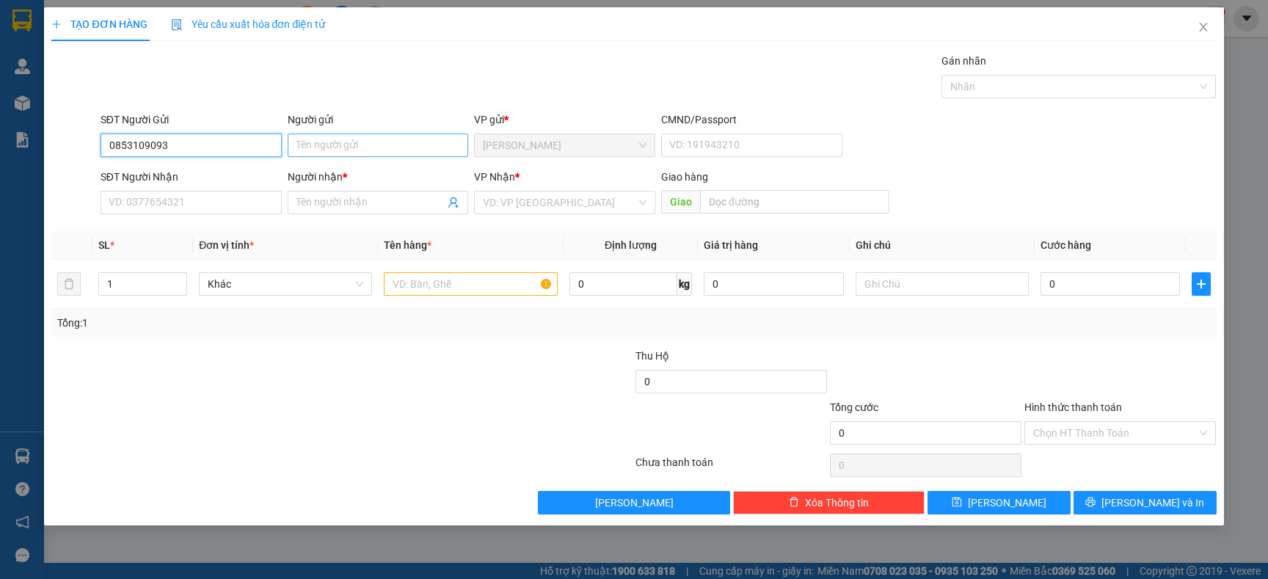
type input "0853109093"
click at [399, 151] on input "Người gửi" at bounding box center [378, 145] width 181 height 23
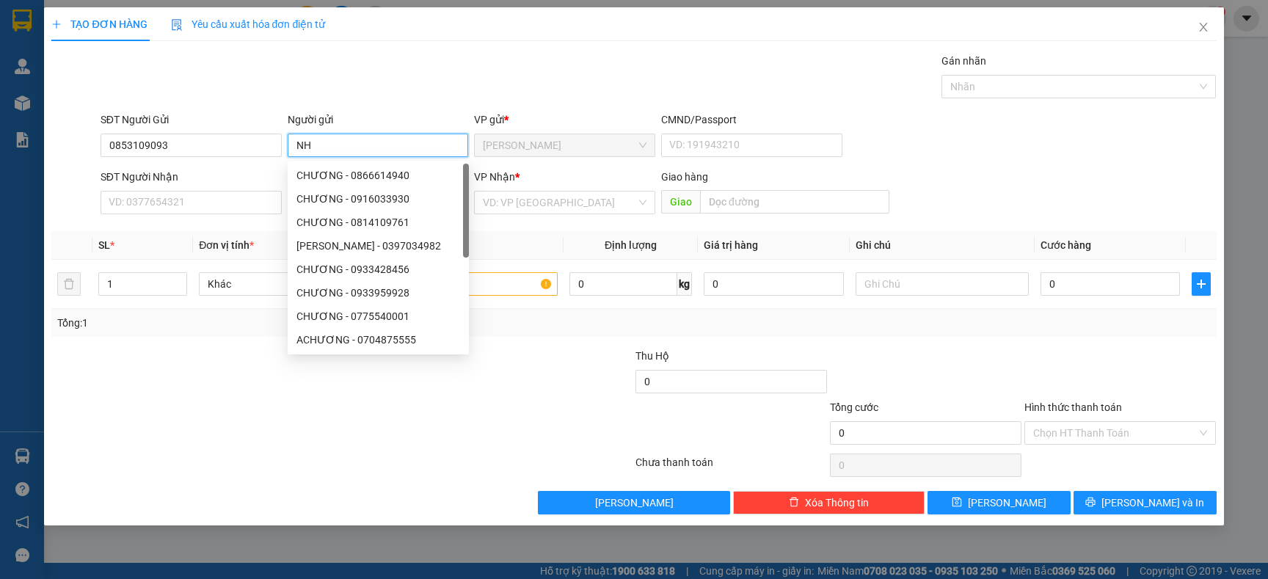
type input "N"
type input "THÀNH"
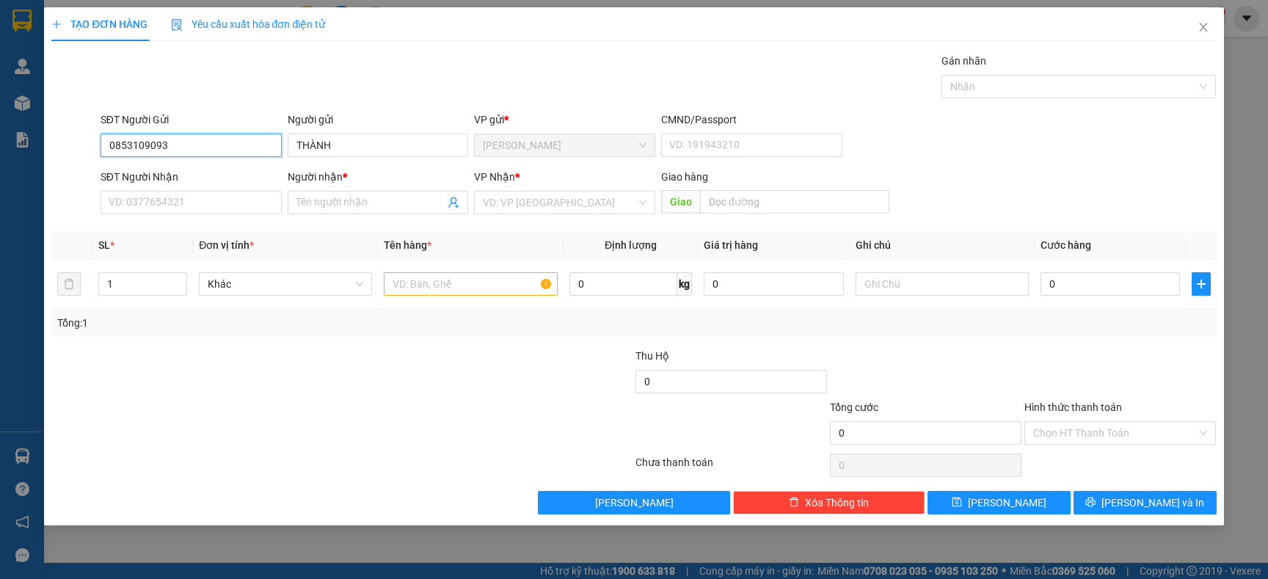
drag, startPoint x: 209, startPoint y: 145, endPoint x: 39, endPoint y: 149, distance: 170.3
click at [39, 149] on div "TẠO ĐƠN HÀNG Yêu cầu xuất hóa đơn điện tử Transit Pickup Surcharge Ids Transit …" at bounding box center [634, 289] width 1268 height 579
click at [139, 198] on input "SĐT Người Nhận" at bounding box center [191, 202] width 181 height 23
paste input "0853109093"
type input "0853109093"
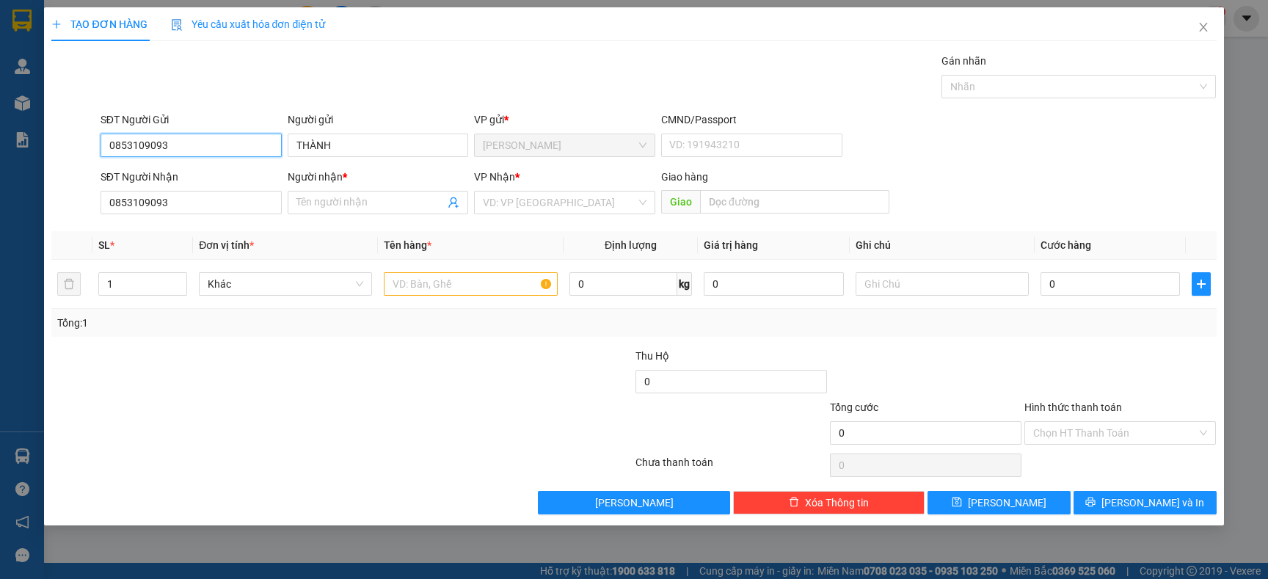
click at [213, 149] on input "0853109093" at bounding box center [191, 145] width 181 height 23
type input "0765497864"
click at [364, 150] on input "THÀNH" at bounding box center [378, 145] width 181 height 23
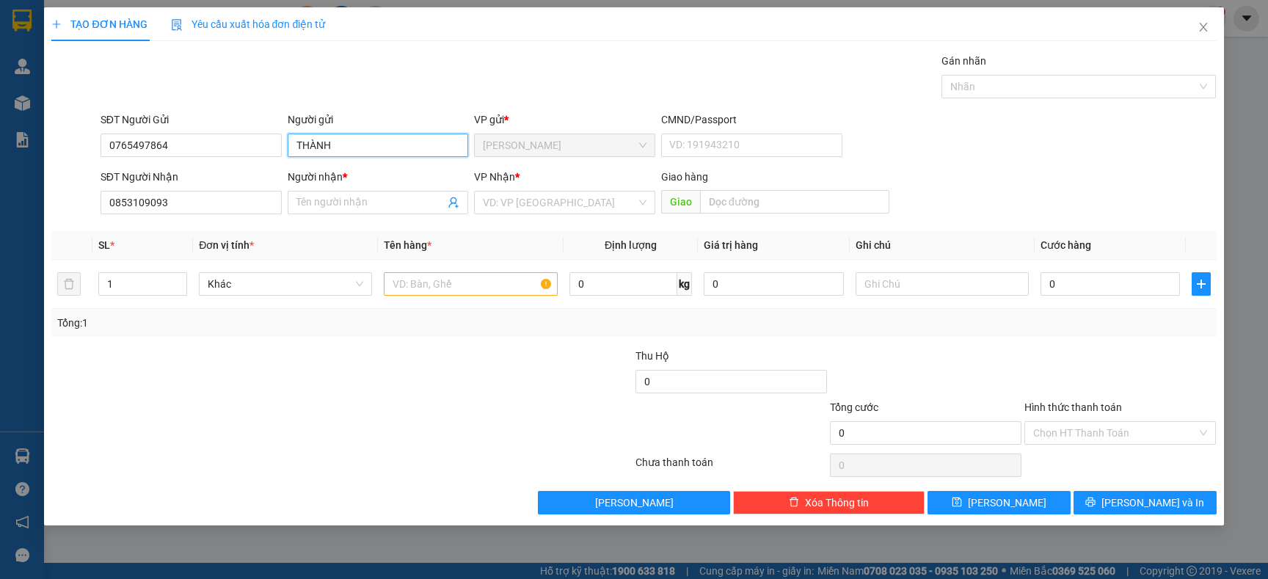
click at [364, 150] on input "THÀNH" at bounding box center [378, 145] width 181 height 23
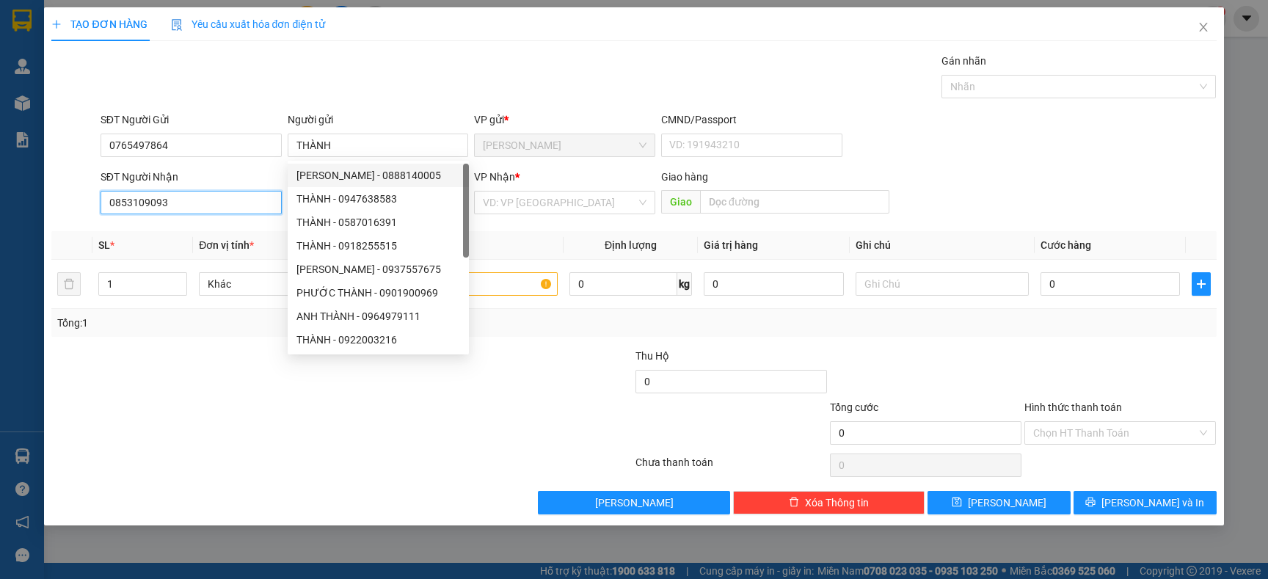
click at [230, 203] on input "0853109093" at bounding box center [191, 202] width 181 height 23
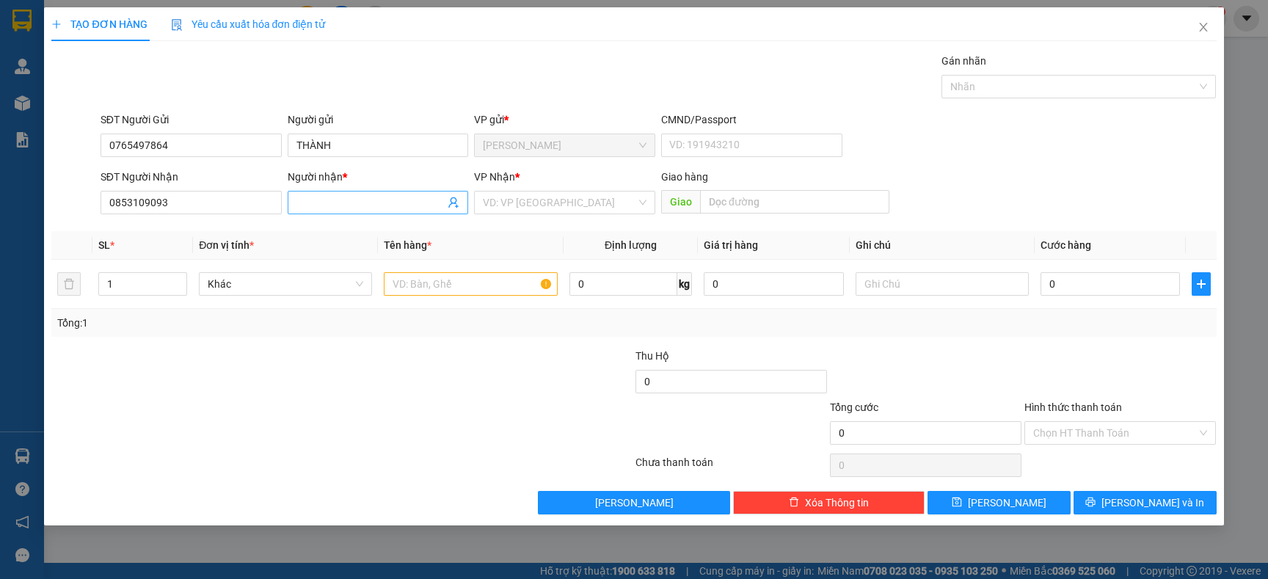
click at [316, 207] on input "Người nhận *" at bounding box center [370, 202] width 149 height 16
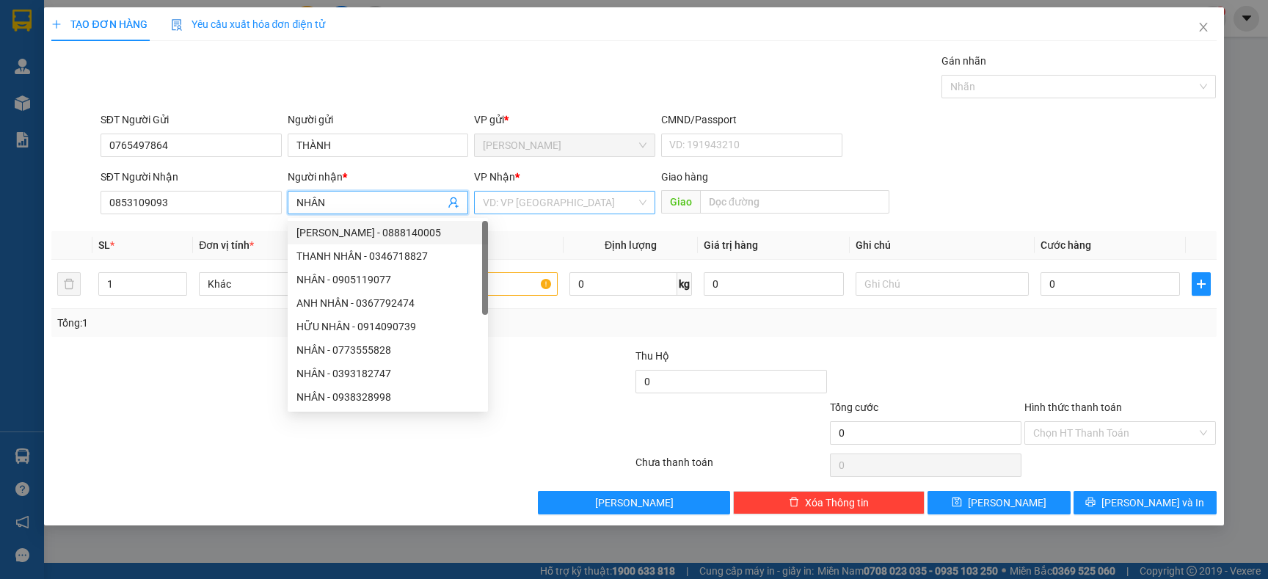
click at [542, 214] on div "VD: VP Sài Gòn" at bounding box center [564, 202] width 181 height 23
type input "NHÂN"
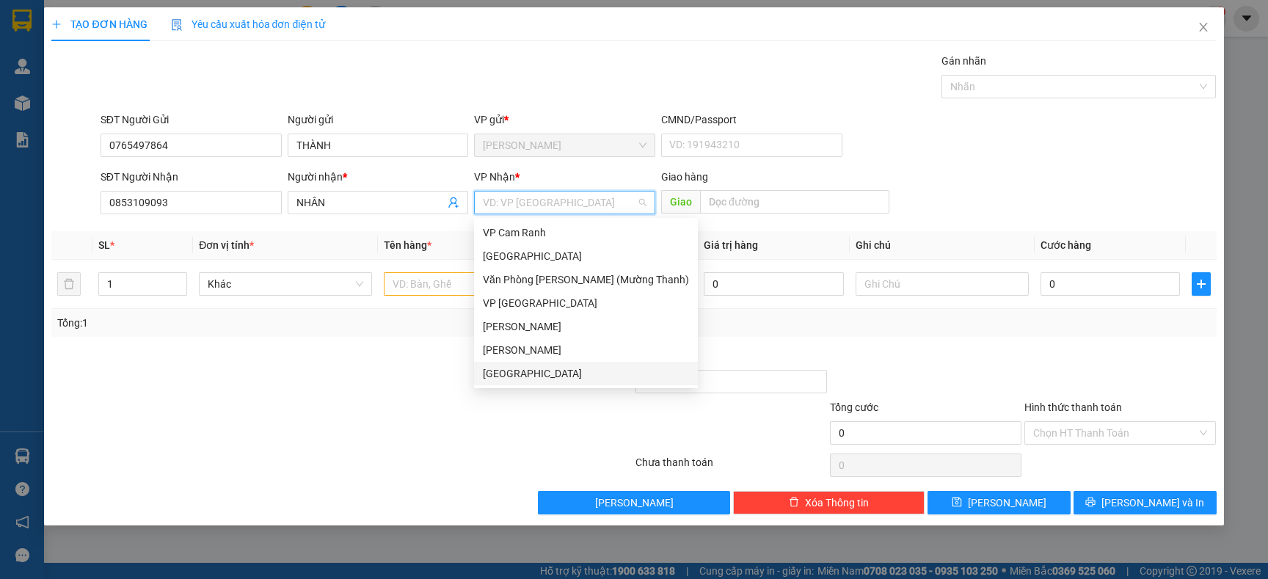
click at [535, 376] on div "[GEOGRAPHIC_DATA]" at bounding box center [586, 373] width 206 height 16
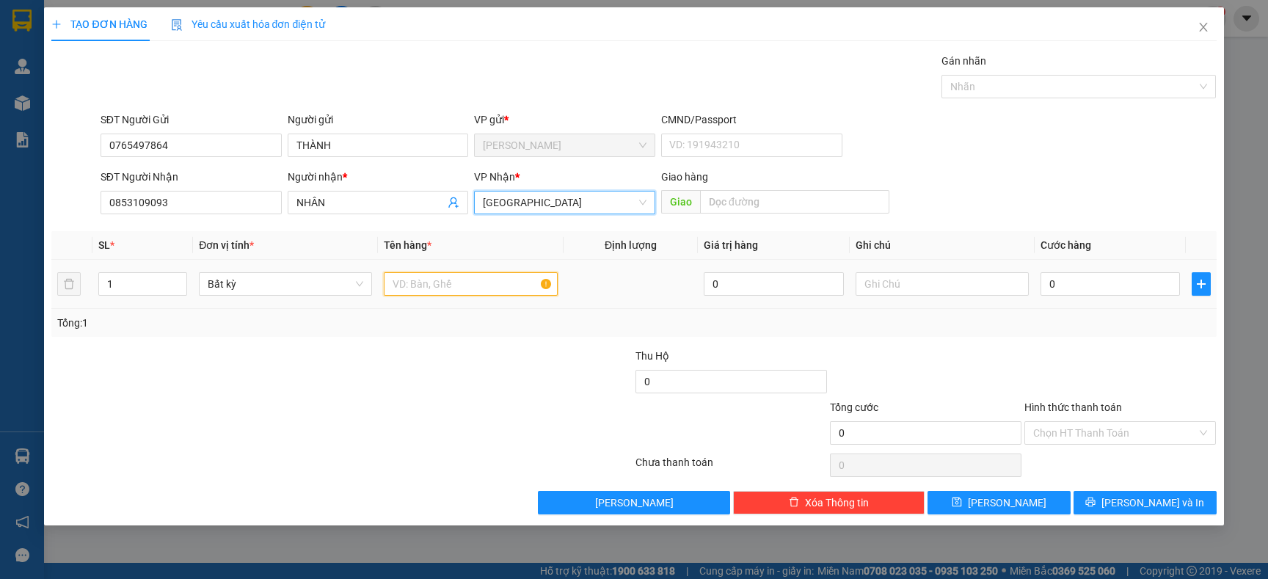
click at [448, 282] on input "text" at bounding box center [470, 283] width 173 height 23
click at [595, 203] on span "[GEOGRAPHIC_DATA]" at bounding box center [565, 203] width 164 height 22
type input "TG"
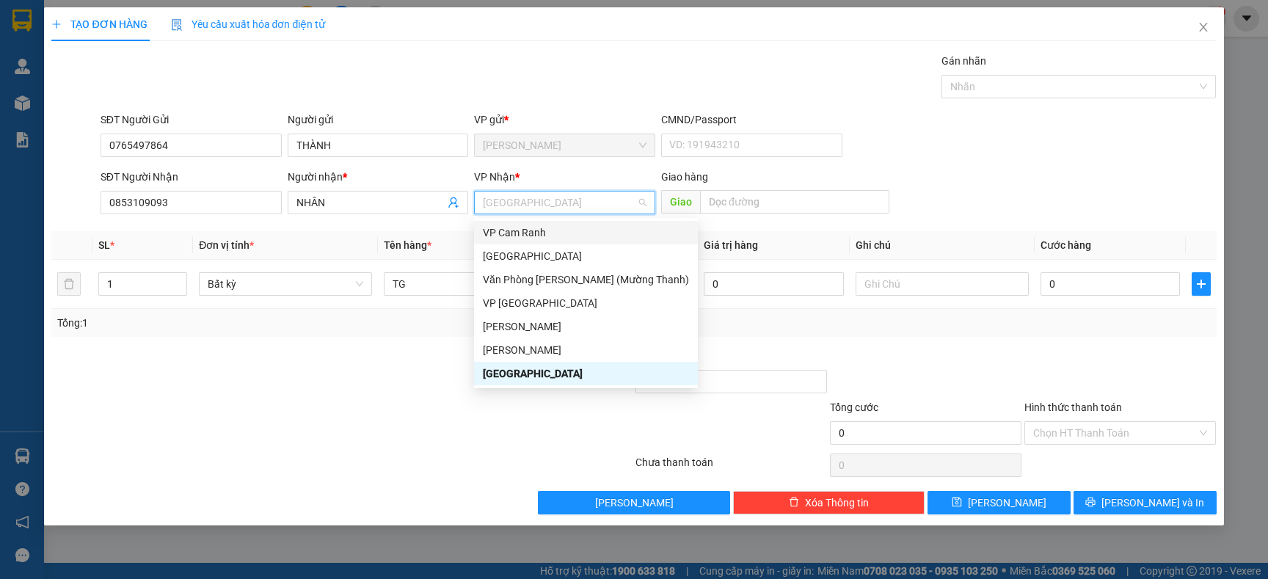
click at [545, 235] on div "VP Cam Ranh" at bounding box center [586, 233] width 206 height 16
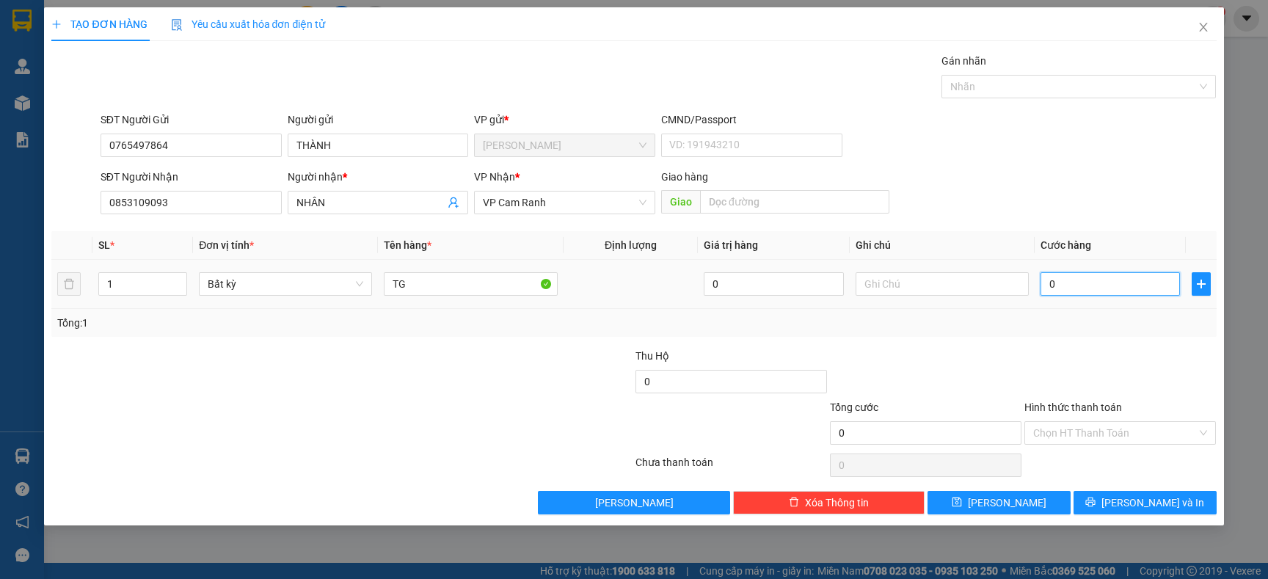
click at [1072, 287] on input "0" at bounding box center [1110, 283] width 139 height 23
type input "3"
type input "30"
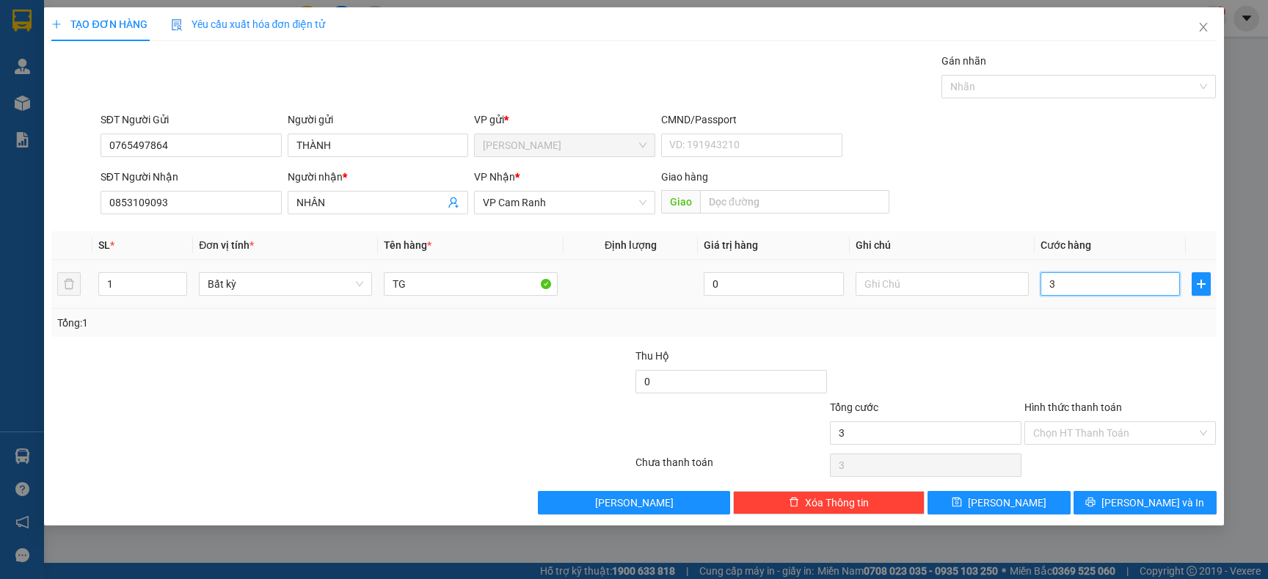
type input "30"
type input "30.000"
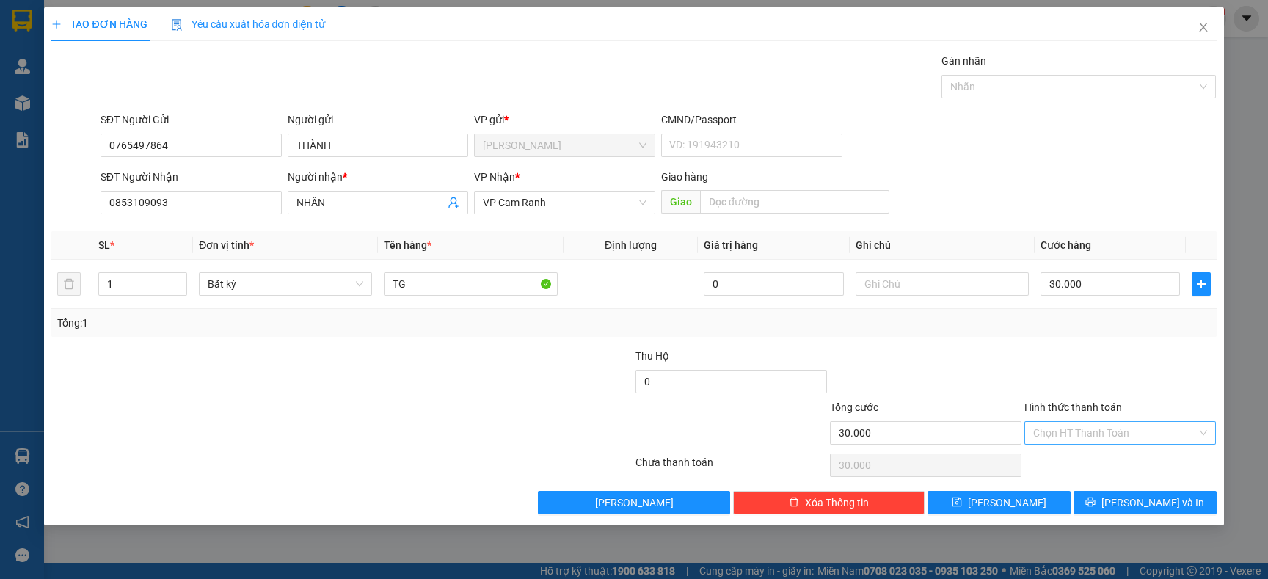
click at [1098, 437] on input "Hình thức thanh toán" at bounding box center [1115, 433] width 164 height 22
click at [1050, 341] on div "Transit Pickup Surcharge Ids Transit Deliver Surcharge Ids Transit Deliver Surc…" at bounding box center [633, 284] width 1165 height 462
click at [1151, 502] on span "Lưu và In" at bounding box center [1152, 503] width 103 height 16
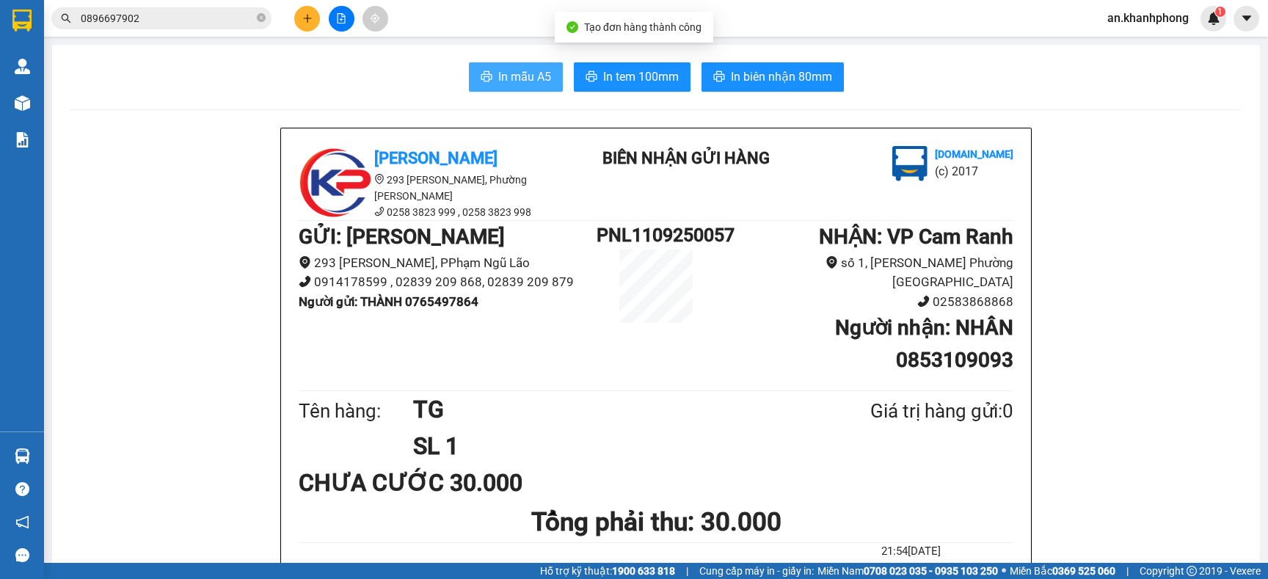
click at [508, 79] on span "In mẫu A5" at bounding box center [524, 77] width 53 height 18
